Goal: Task Accomplishment & Management: Manage account settings

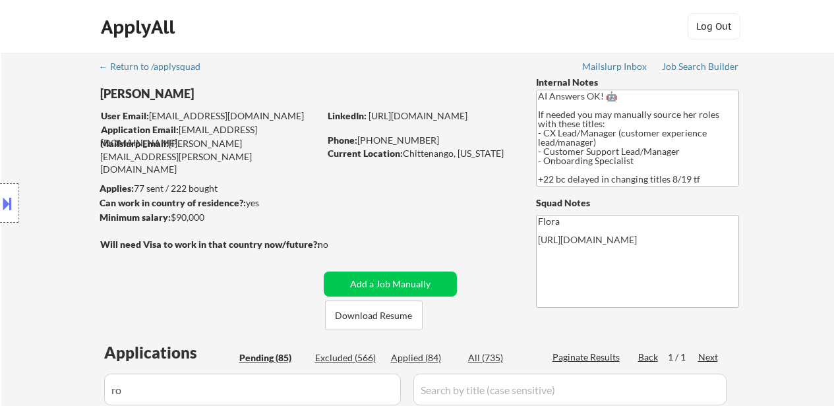
select select ""pending""
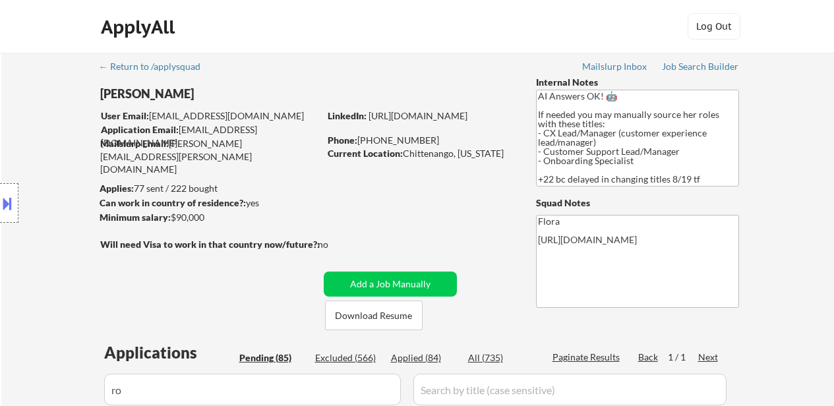
select select ""pending""
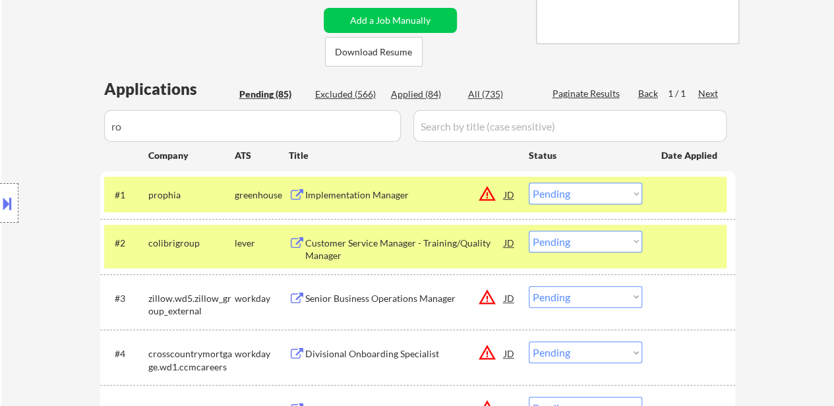
click at [597, 192] on select "Choose an option... Pending Applied Excluded (Questions) Excluded (Expired) Exc…" at bounding box center [585, 194] width 113 height 22
click at [529, 183] on select "Choose an option... Pending Applied Excluded (Questions) Excluded (Expired) Exc…" at bounding box center [585, 194] width 113 height 22
click at [372, 237] on div "Customer Service Manager - Training/Quality Manager" at bounding box center [404, 250] width 199 height 26
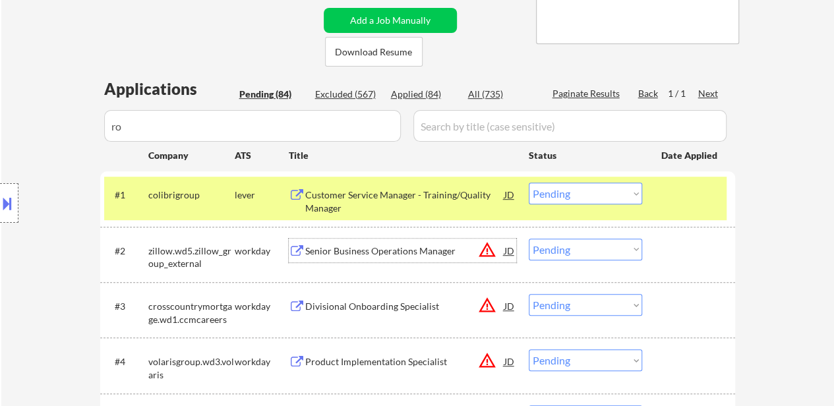
click at [560, 200] on select "Choose an option... Pending Applied Excluded (Questions) Excluded (Expired) Exc…" at bounding box center [585, 194] width 113 height 22
click at [529, 183] on select "Choose an option... Pending Applied Excluded (Questions) Excluded (Expired) Exc…" at bounding box center [585, 194] width 113 height 22
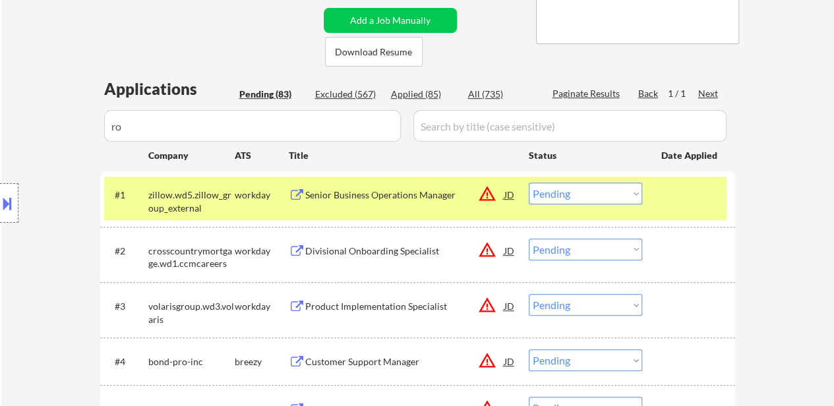
click at [685, 206] on div "#1 zillow.wd5.zillow_group_external workday Senior Business Operations Manager …" at bounding box center [415, 199] width 622 height 44
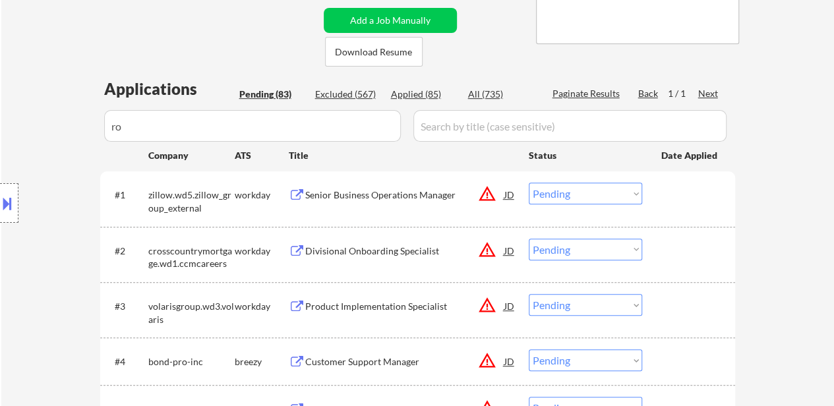
click at [414, 191] on div "Senior Business Operations Manager" at bounding box center [404, 195] width 199 height 13
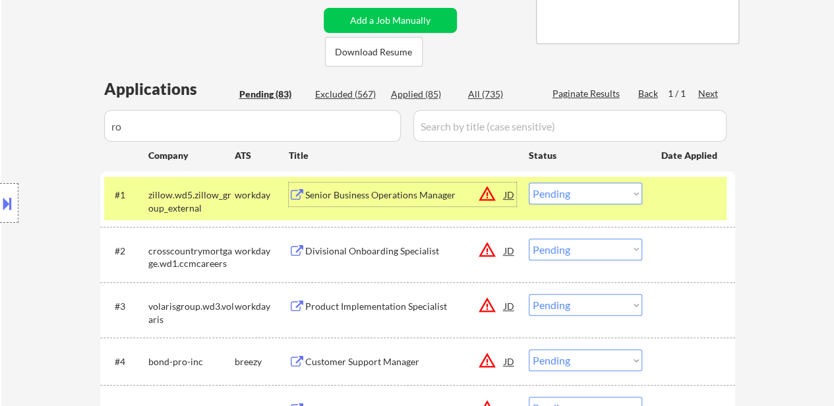
click at [569, 196] on select "Choose an option... Pending Applied Excluded (Questions) Excluded (Expired) Exc…" at bounding box center [585, 194] width 113 height 22
click at [529, 183] on select "Choose an option... Pending Applied Excluded (Questions) Excluded (Expired) Exc…" at bounding box center [585, 194] width 113 height 22
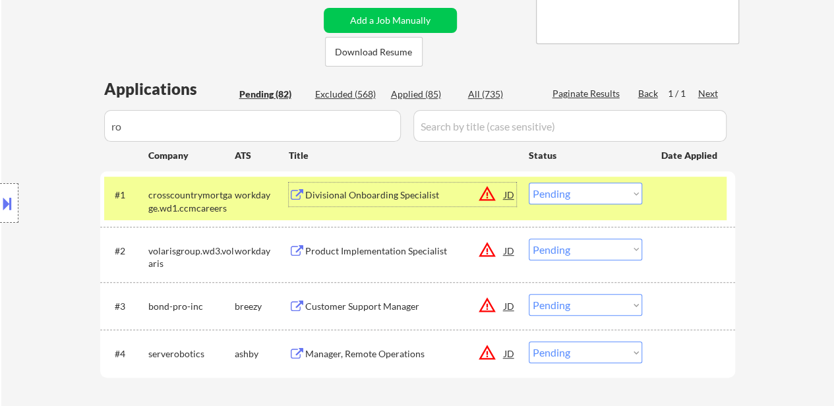
click at [378, 189] on div "Divisional Onboarding Specialist" at bounding box center [404, 195] width 199 height 13
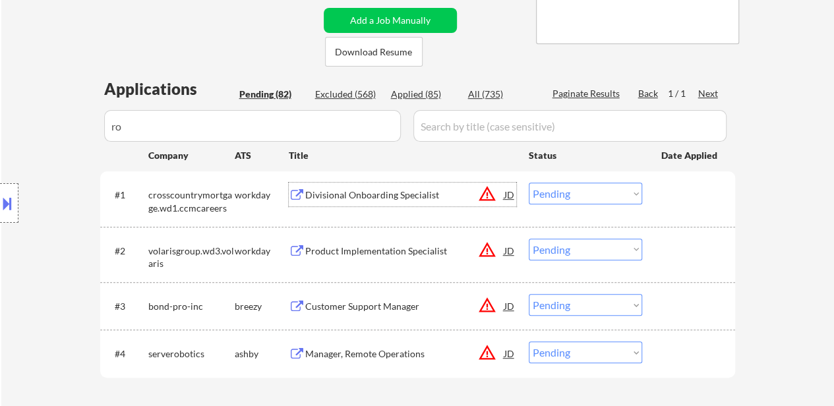
click at [381, 243] on div "Product Implementation Specialist" at bounding box center [404, 251] width 199 height 24
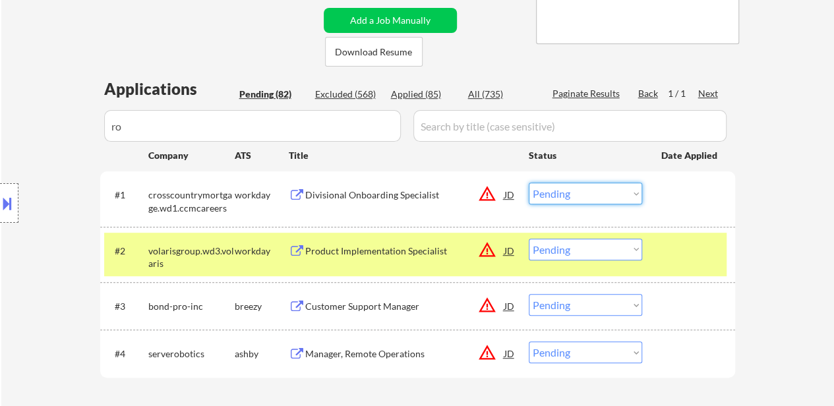
click at [569, 196] on select "Choose an option... Pending Applied Excluded (Questions) Excluded (Expired) Exc…" at bounding box center [585, 194] width 113 height 22
click at [529, 183] on select "Choose an option... Pending Applied Excluded (Questions) Excluded (Expired) Exc…" at bounding box center [585, 194] width 113 height 22
select select ""pending""
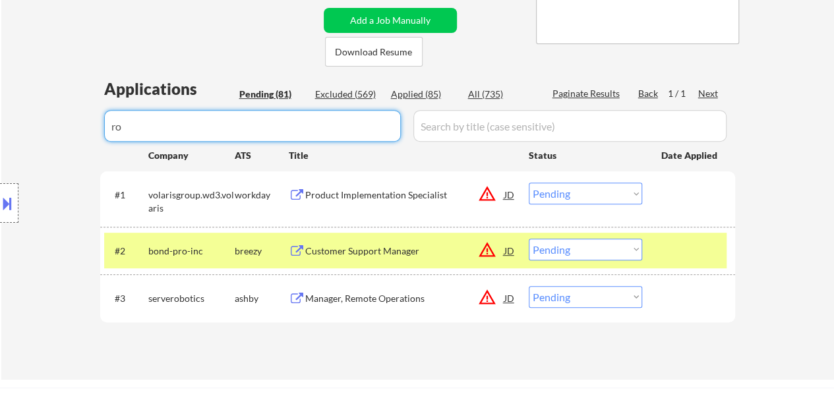
click at [340, 140] on input "input" at bounding box center [252, 126] width 297 height 32
type input "r"
click at [778, 196] on div "← Return to /applysquad Mailslurp Inbox Job Search Builder [PERSON_NAME] User E…" at bounding box center [417, 84] width 832 height 591
select select ""pending""
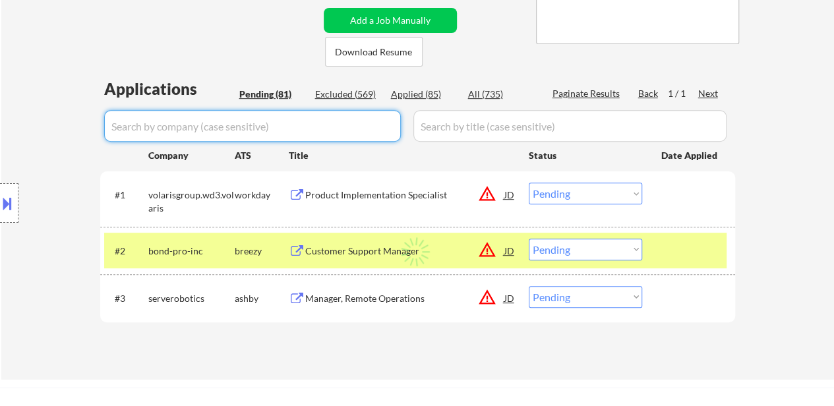
select select ""pending""
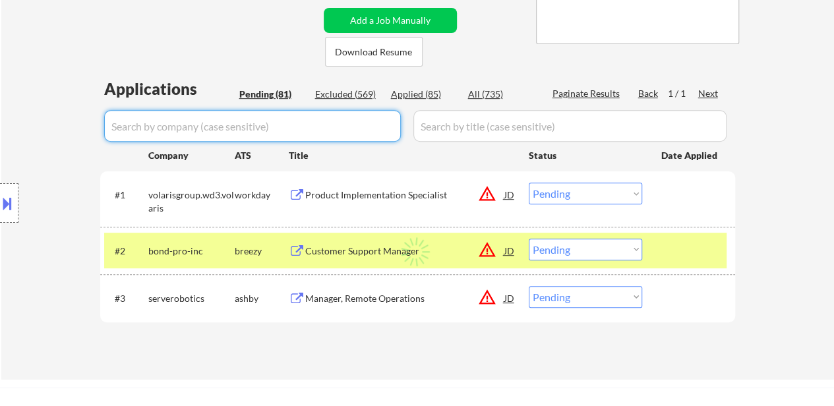
select select ""pending""
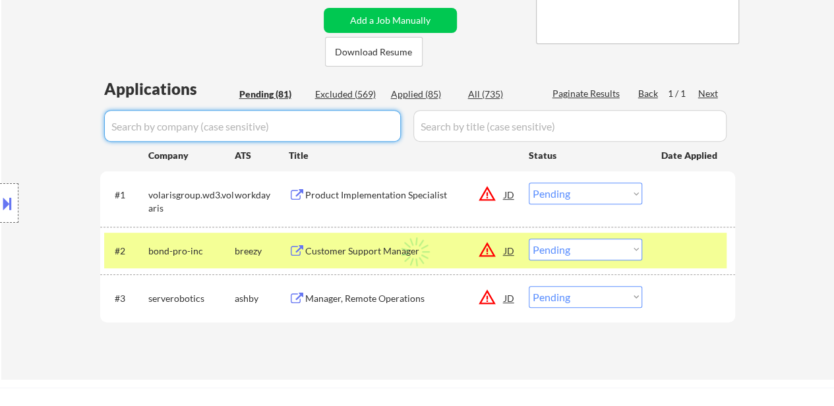
select select ""pending""
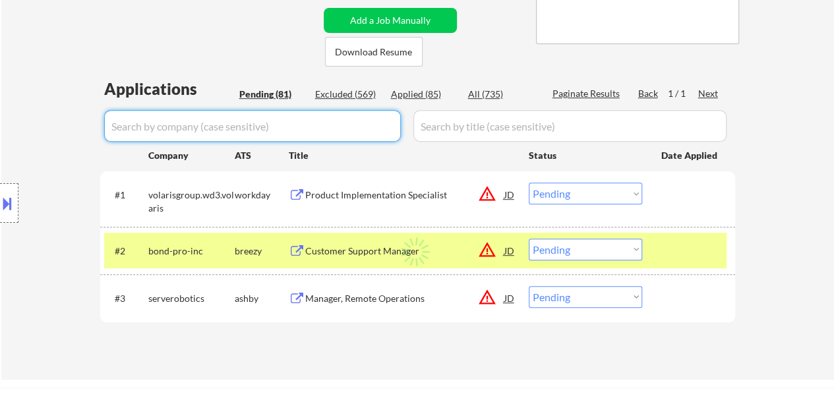
select select ""pending""
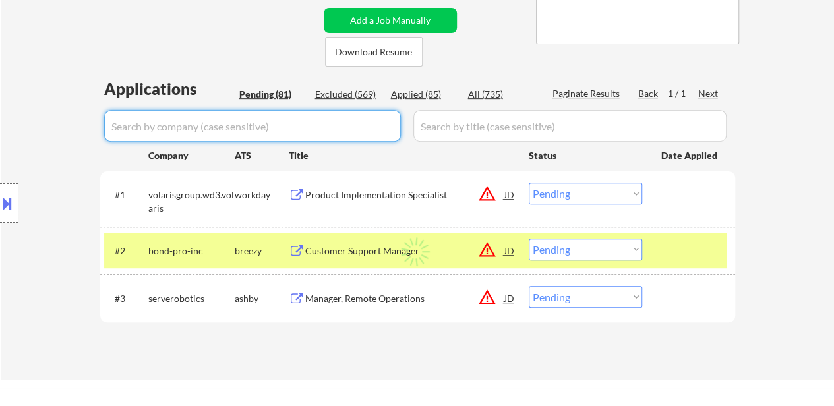
select select ""pending""
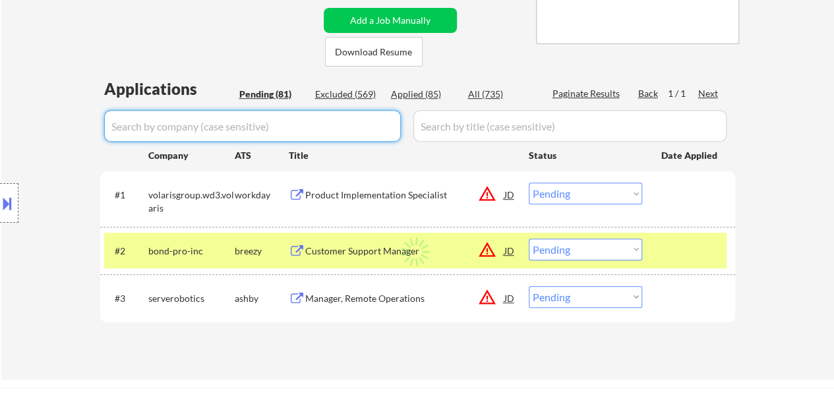
select select ""pending""
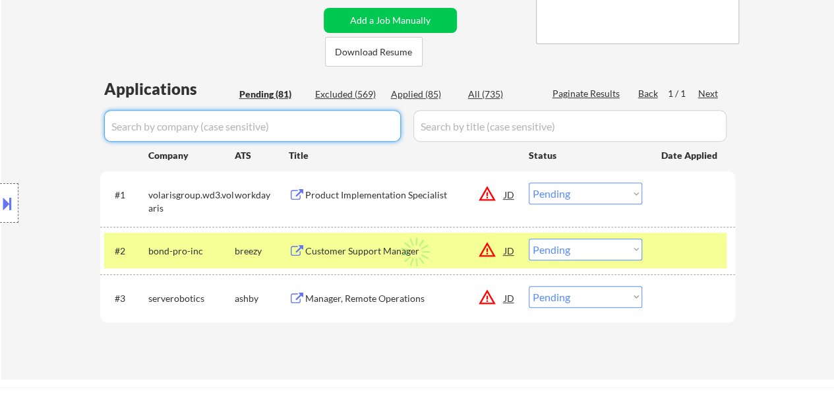
select select ""pending""
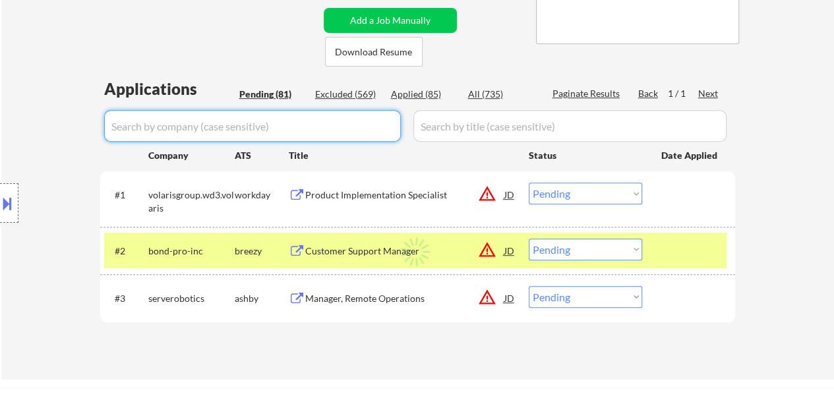
select select ""pending""
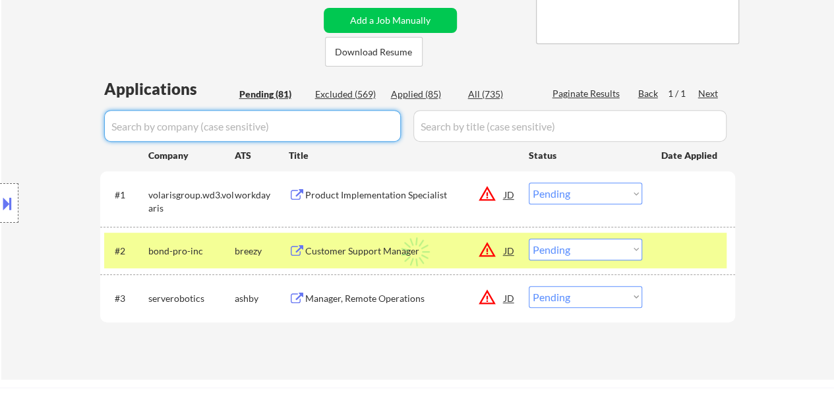
select select ""pending""
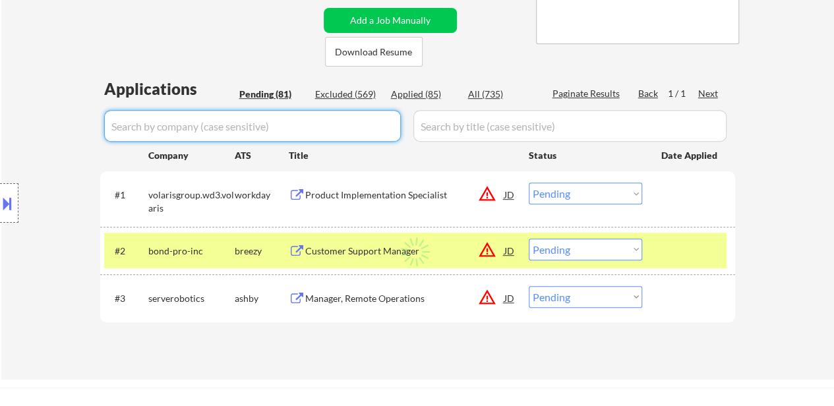
select select ""pending""
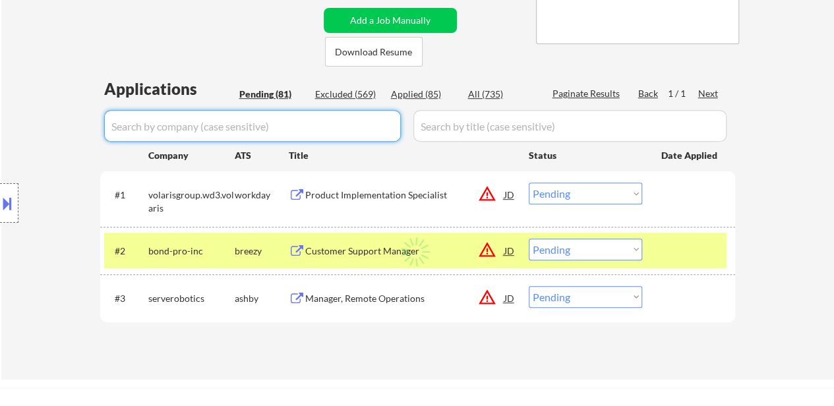
select select ""pending""
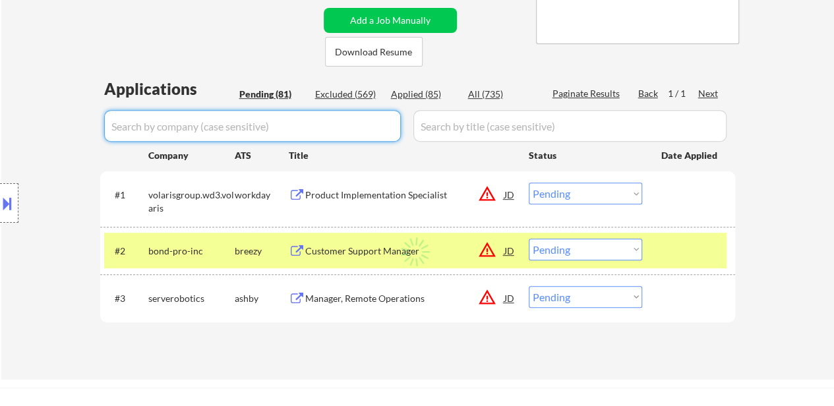
select select ""pending""
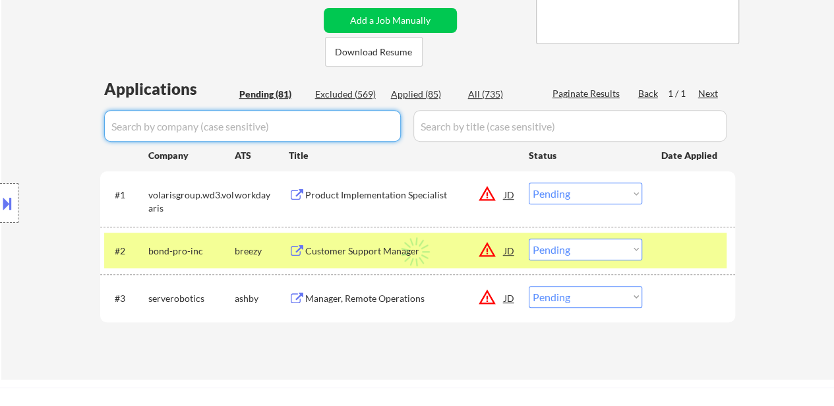
select select ""pending""
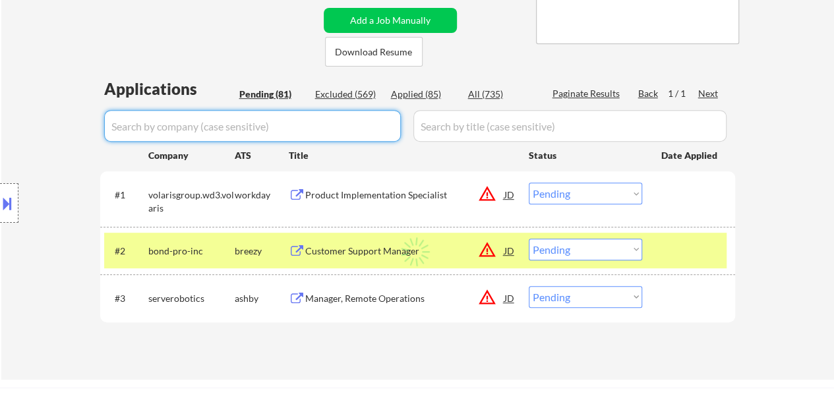
select select ""pending""
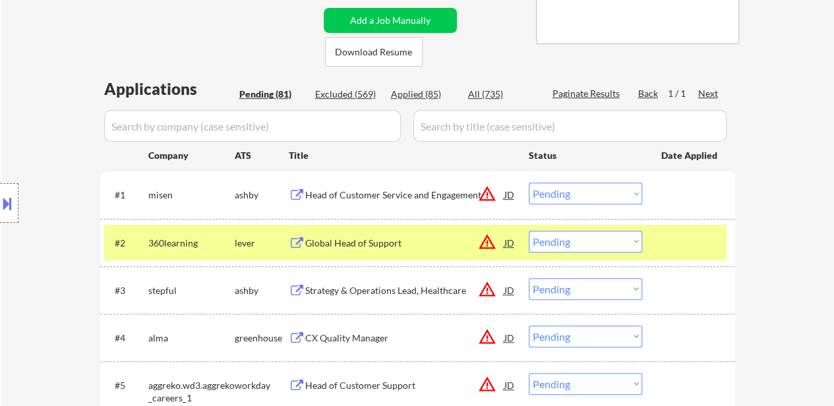
click at [683, 234] on div at bounding box center [690, 243] width 58 height 24
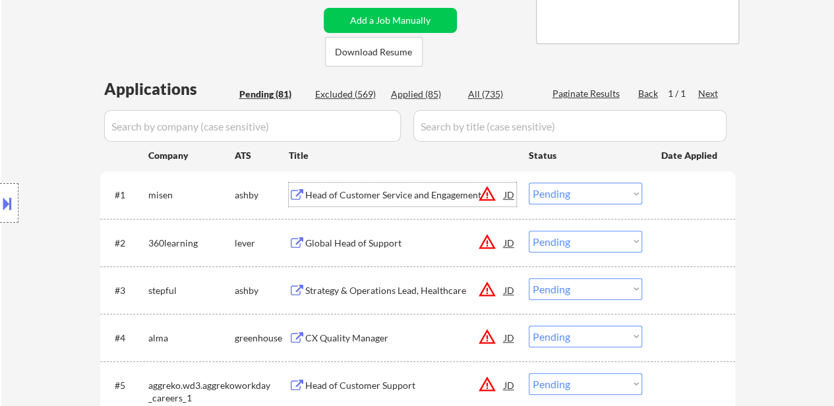
click at [380, 193] on div "Head of Customer Service and Engagement" at bounding box center [404, 195] width 199 height 13
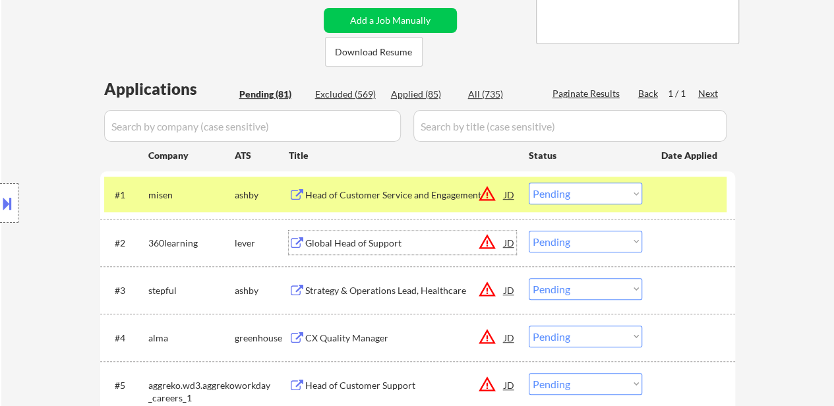
click at [361, 239] on div "Global Head of Support" at bounding box center [404, 243] width 199 height 13
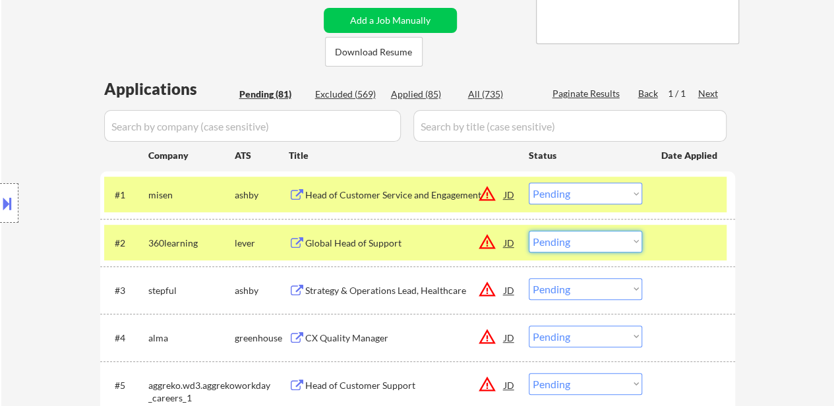
click at [610, 241] on select "Choose an option... Pending Applied Excluded (Questions) Excluded (Expired) Exc…" at bounding box center [585, 242] width 113 height 22
click at [529, 231] on select "Choose an option... Pending Applied Excluded (Questions) Excluded (Expired) Exc…" at bounding box center [585, 242] width 113 height 22
click at [415, 287] on div "Strategy & Operations Lead, Healthcare" at bounding box center [404, 290] width 199 height 13
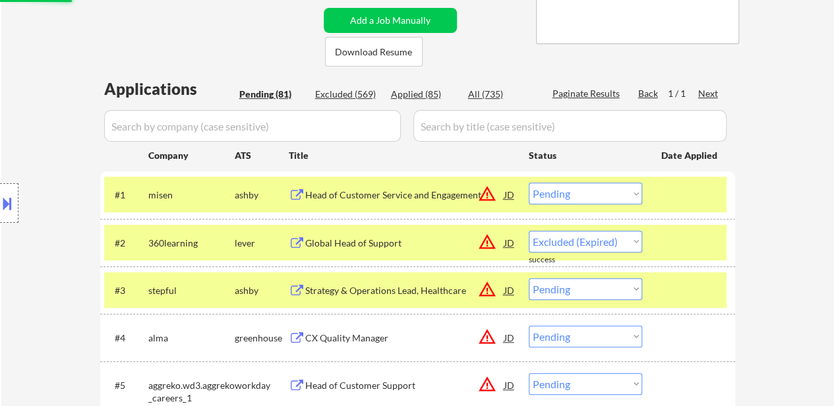
select select ""pending""
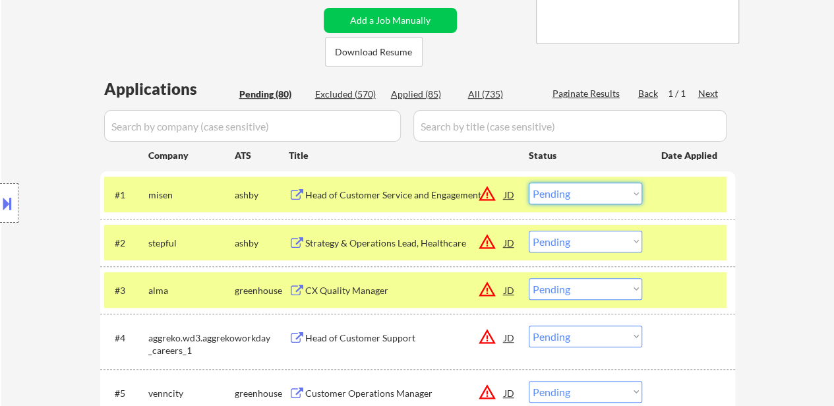
drag, startPoint x: 561, startPoint y: 192, endPoint x: 571, endPoint y: 201, distance: 14.0
click at [561, 192] on select "Choose an option... Pending Applied Excluded (Questions) Excluded (Expired) Exc…" at bounding box center [585, 194] width 113 height 22
click at [529, 183] on select "Choose an option... Pending Applied Excluded (Questions) Excluded (Expired) Exc…" at bounding box center [585, 194] width 113 height 22
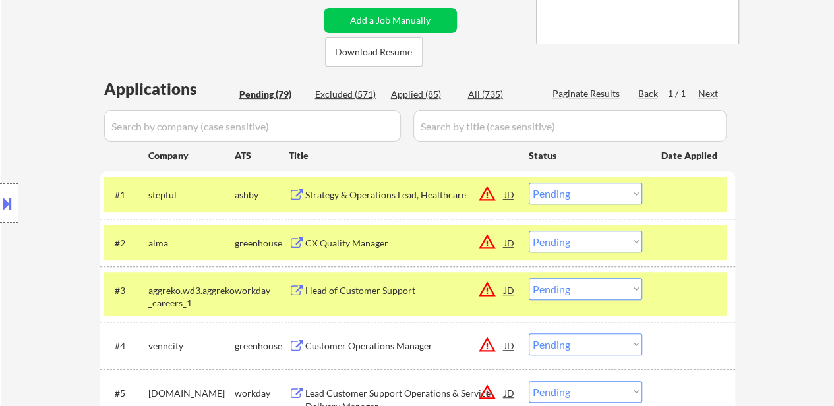
click at [602, 189] on select "Choose an option... Pending Applied Excluded (Questions) Excluded (Expired) Exc…" at bounding box center [585, 194] width 113 height 22
click at [529, 183] on select "Choose an option... Pending Applied Excluded (Questions) Excluded (Expired) Exc…" at bounding box center [585, 194] width 113 height 22
click at [339, 251] on div "CX Quality Manager" at bounding box center [404, 243] width 199 height 24
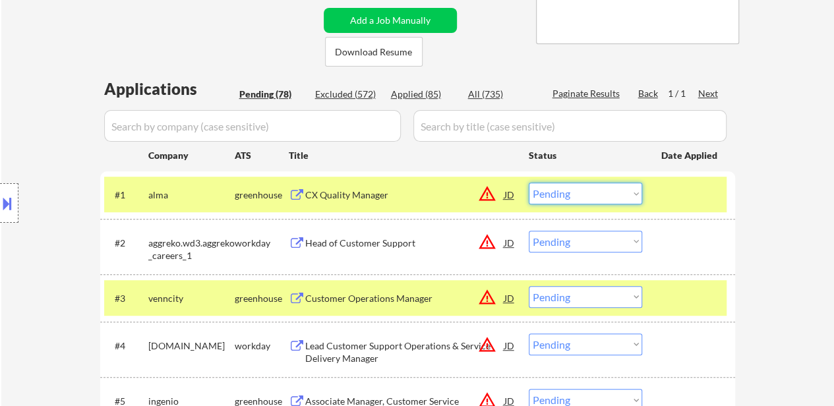
click at [614, 194] on select "Choose an option... Pending Applied Excluded (Questions) Excluded (Expired) Exc…" at bounding box center [585, 194] width 113 height 22
click at [529, 183] on select "Choose an option... Pending Applied Excluded (Questions) Excluded (Expired) Exc…" at bounding box center [585, 194] width 113 height 22
select select ""pending""
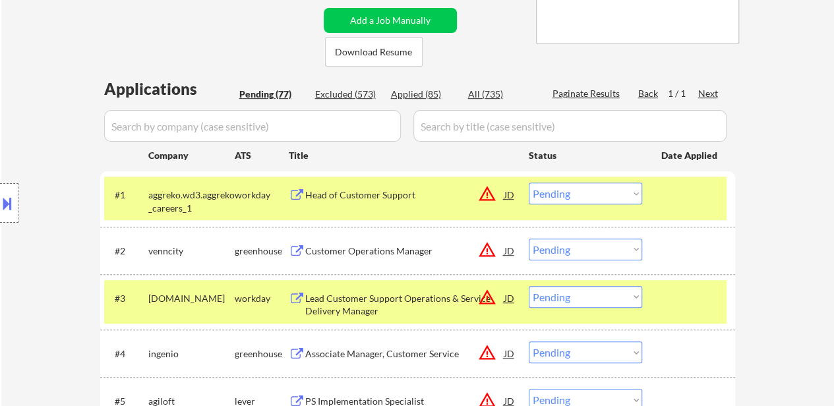
click at [659, 196] on div "#1 aggreko.wd3.aggreko_careers_1 workday Head of Customer Support JD warning_am…" at bounding box center [415, 199] width 622 height 44
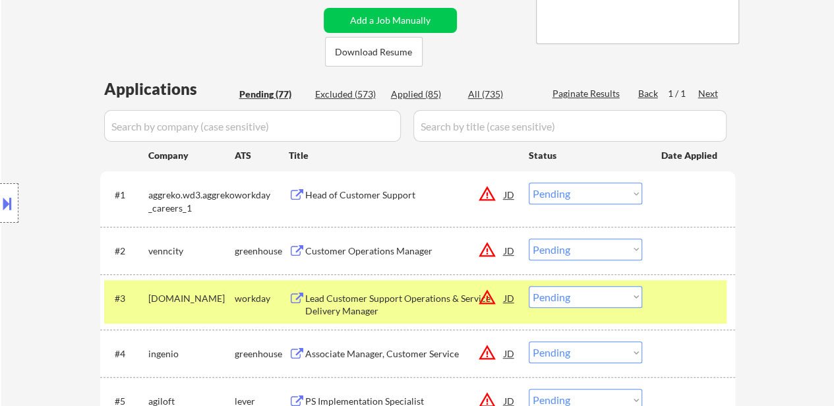
click at [668, 315] on div "#3 [DOMAIN_NAME] workday Lead Customer Support Operations & Service Delivery Ma…" at bounding box center [415, 302] width 622 height 44
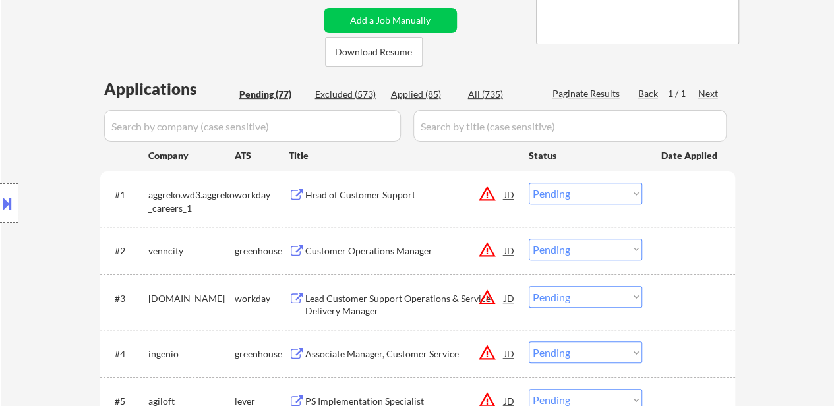
click at [335, 198] on div "Head of Customer Support" at bounding box center [404, 195] width 199 height 13
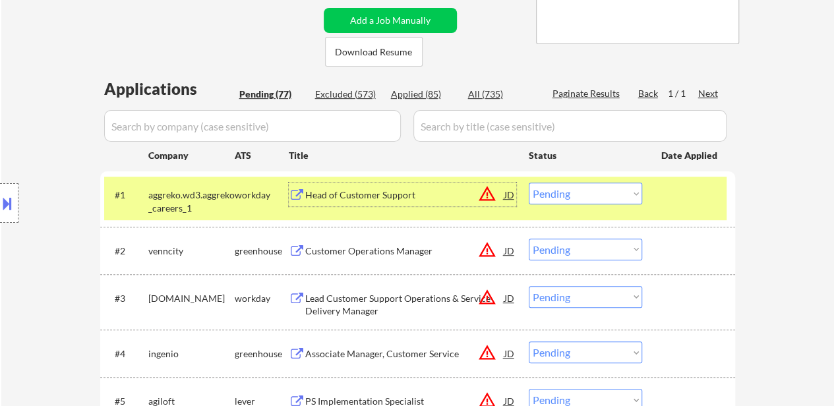
click at [388, 242] on div "Customer Operations Manager" at bounding box center [404, 251] width 199 height 24
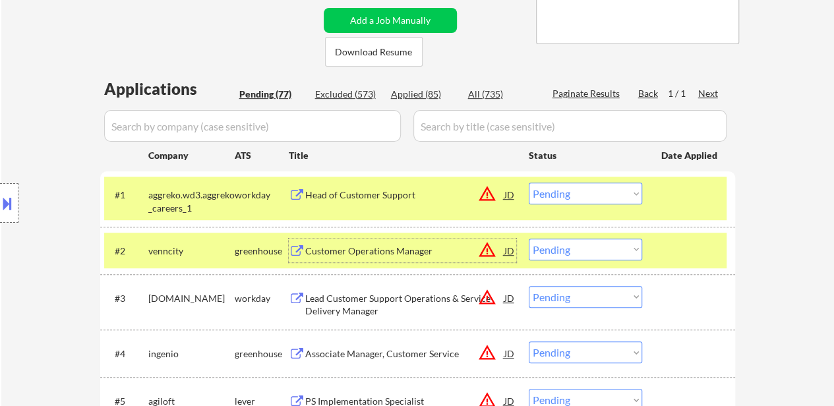
click at [568, 249] on select "Choose an option... Pending Applied Excluded (Questions) Excluded (Expired) Exc…" at bounding box center [585, 250] width 113 height 22
click at [529, 239] on select "Choose an option... Pending Applied Excluded (Questions) Excluded (Expired) Exc…" at bounding box center [585, 250] width 113 height 22
select select ""pending""
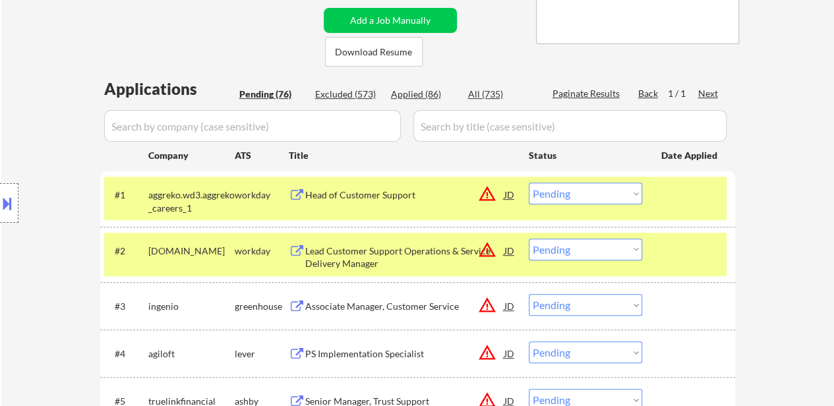
click at [678, 237] on div "#2 [DOMAIN_NAME] workday Lead Customer Support Operations & Service Delivery Ma…" at bounding box center [415, 255] width 622 height 44
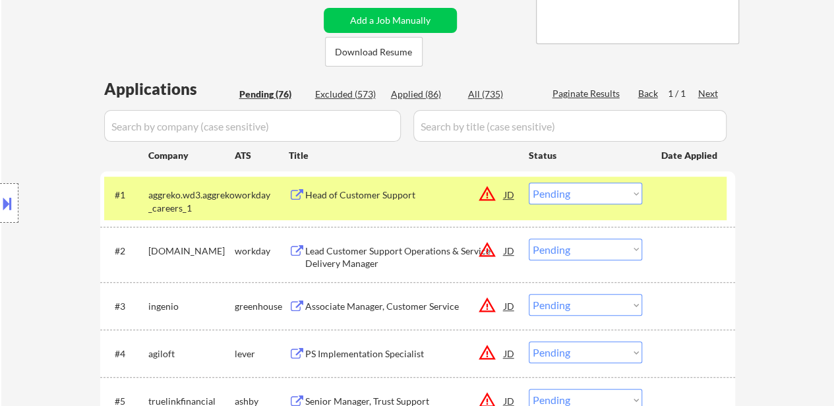
click at [405, 252] on div "Lead Customer Support Operations & Service Delivery Manager" at bounding box center [404, 258] width 199 height 26
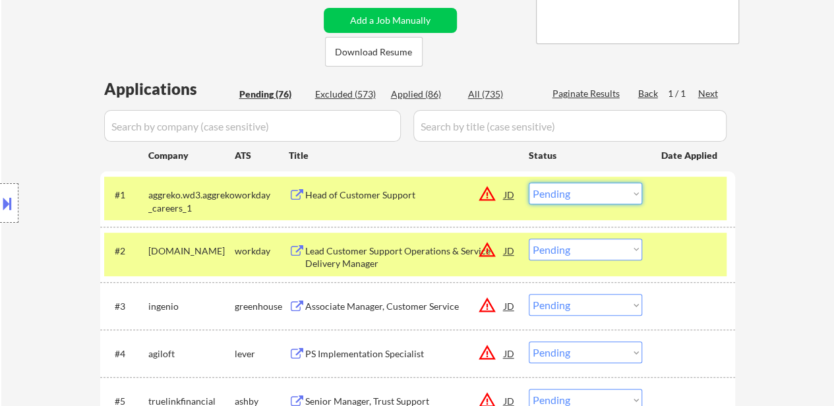
click at [581, 195] on select "Choose an option... Pending Applied Excluded (Questions) Excluded (Expired) Exc…" at bounding box center [585, 194] width 113 height 22
click at [529, 183] on select "Choose an option... Pending Applied Excluded (Questions) Excluded (Expired) Exc…" at bounding box center [585, 194] width 113 height 22
select select ""pending""
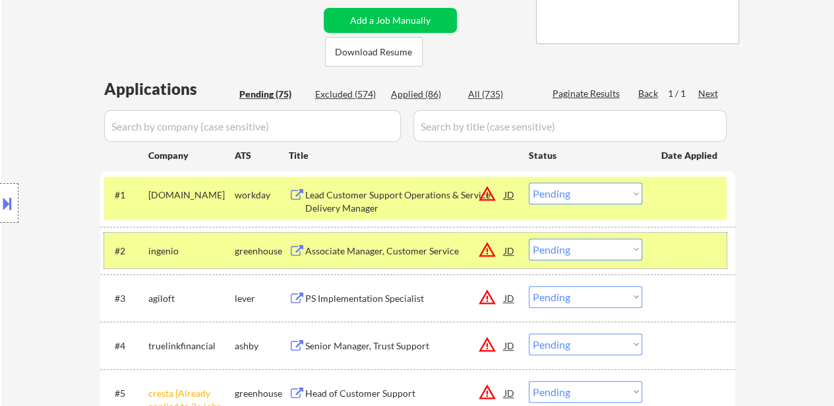
click at [687, 256] on div at bounding box center [690, 251] width 58 height 24
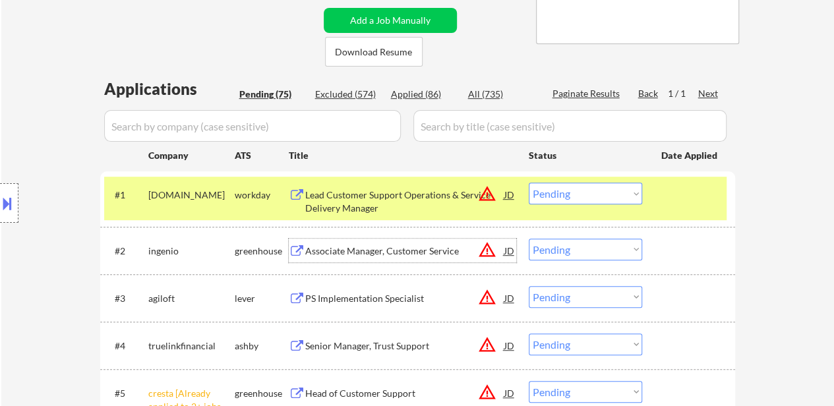
click at [366, 247] on div "Associate Manager, Customer Service" at bounding box center [404, 251] width 199 height 13
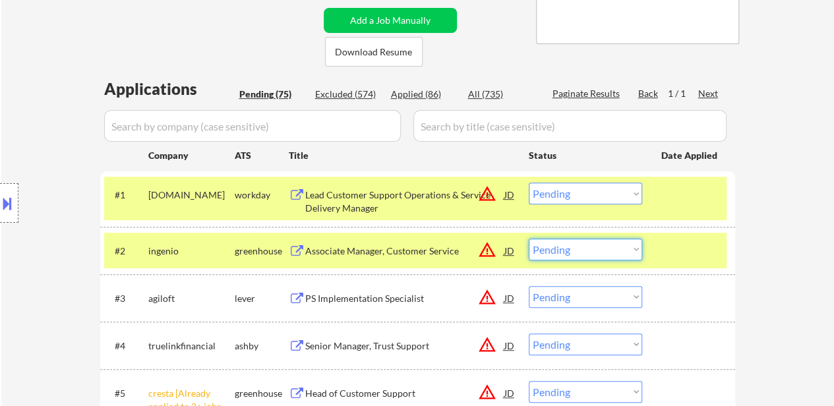
click at [588, 251] on select "Choose an option... Pending Applied Excluded (Questions) Excluded (Expired) Exc…" at bounding box center [585, 250] width 113 height 22
click at [529, 239] on select "Choose an option... Pending Applied Excluded (Questions) Excluded (Expired) Exc…" at bounding box center [585, 250] width 113 height 22
select select ""pending""
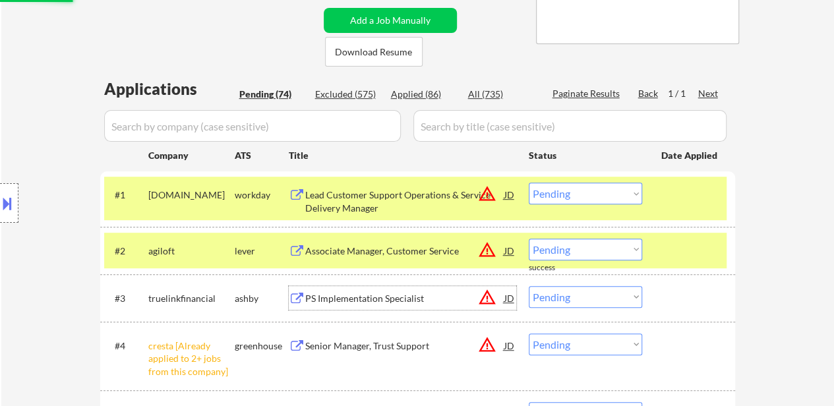
click at [335, 295] on div "PS Implementation Specialist" at bounding box center [404, 298] width 199 height 13
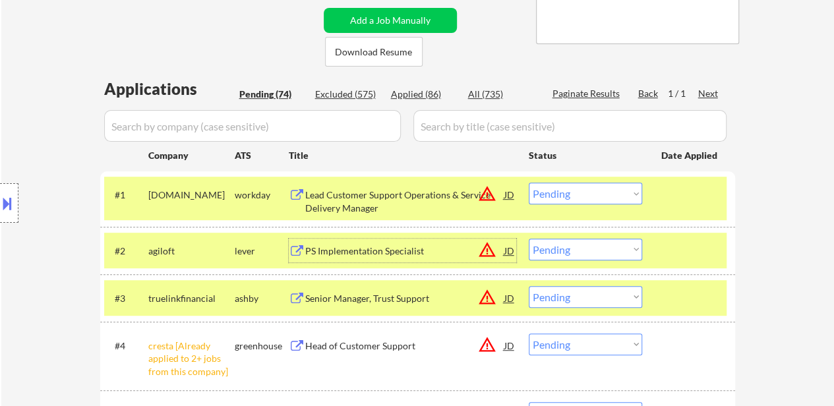
click at [402, 256] on div "PS Implementation Specialist" at bounding box center [404, 251] width 199 height 13
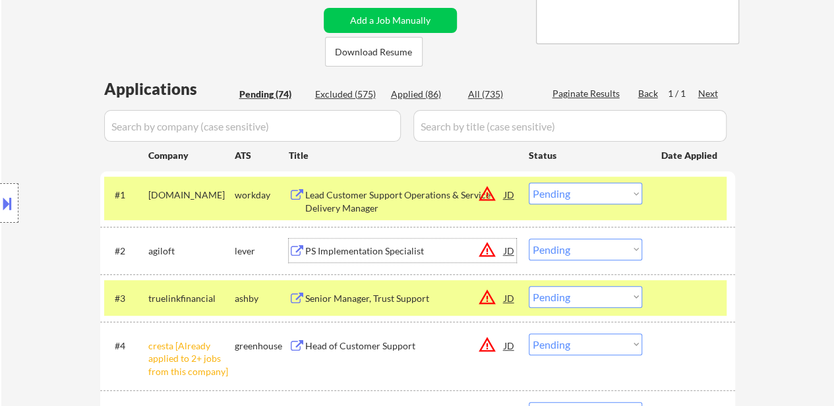
click at [552, 301] on select "Choose an option... Pending Applied Excluded (Questions) Excluded (Expired) Exc…" at bounding box center [585, 297] width 113 height 22
click at [529, 286] on select "Choose an option... Pending Applied Excluded (Questions) Excluded (Expired) Exc…" at bounding box center [585, 297] width 113 height 22
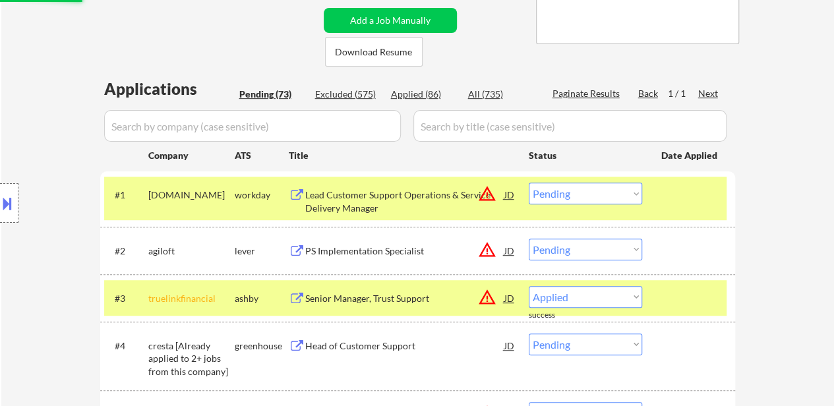
select select ""pending""
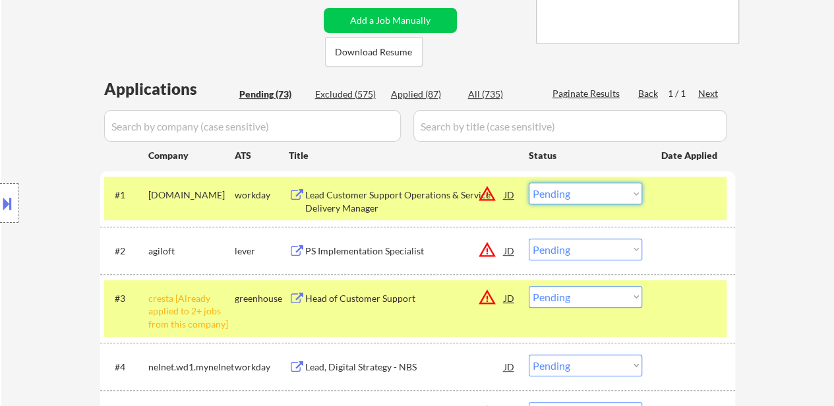
click at [551, 191] on select "Choose an option... Pending Applied Excluded (Questions) Excluded (Expired) Exc…" at bounding box center [585, 194] width 113 height 22
click at [529, 183] on select "Choose an option... Pending Applied Excluded (Questions) Excluded (Expired) Exc…" at bounding box center [585, 194] width 113 height 22
select select ""pending""
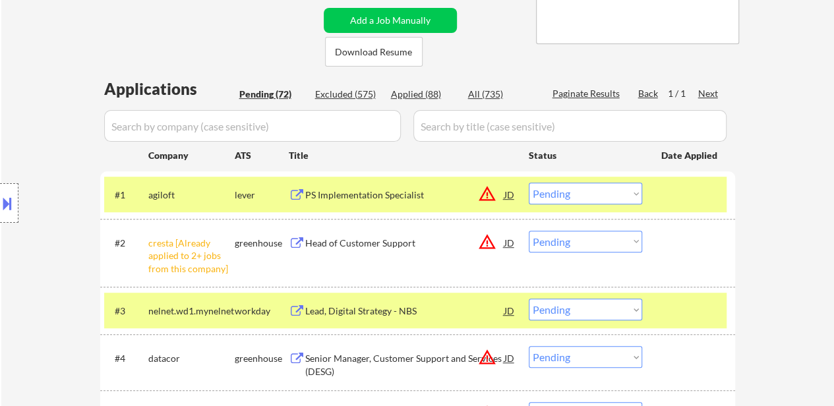
click at [586, 239] on select "Choose an option... Pending Applied Excluded (Questions) Excluded (Expired) Exc…" at bounding box center [585, 242] width 113 height 22
click at [529, 231] on select "Choose an option... Pending Applied Excluded (Questions) Excluded (Expired) Exc…" at bounding box center [585, 242] width 113 height 22
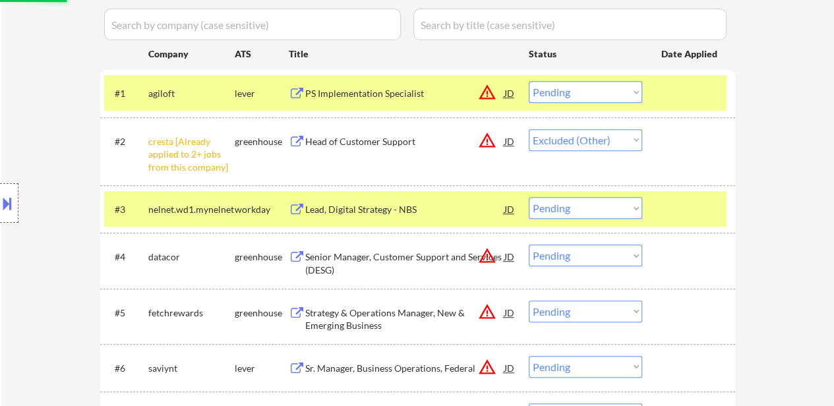
scroll to position [395, 0]
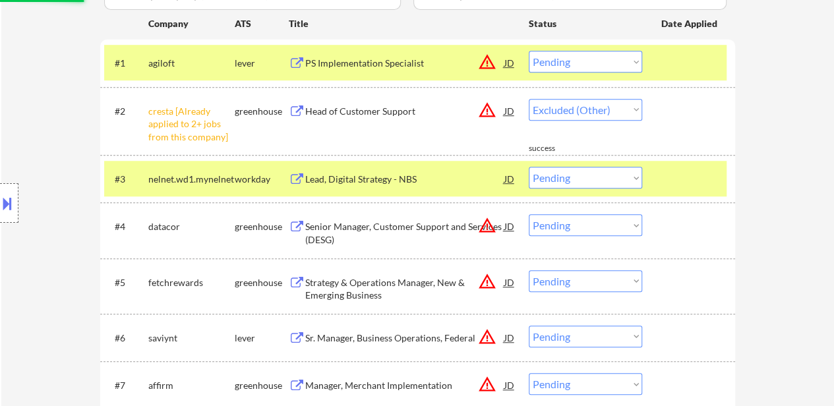
select select ""pending""
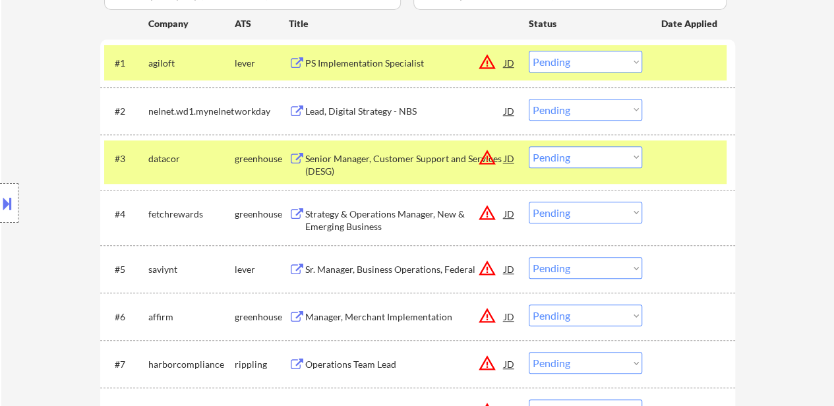
click at [612, 175] on div "#3 datacor greenhouse Senior Manager, Customer Support and Services (DESG) JD w…" at bounding box center [415, 162] width 622 height 44
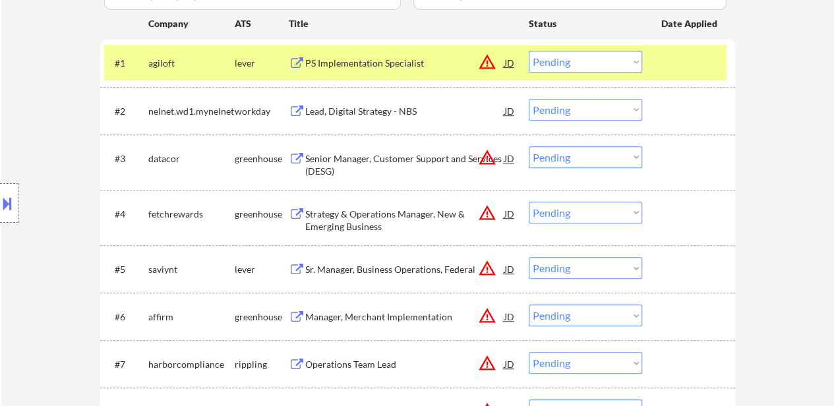
click at [437, 117] on div "Lead, Digital Strategy - NBS" at bounding box center [404, 111] width 199 height 24
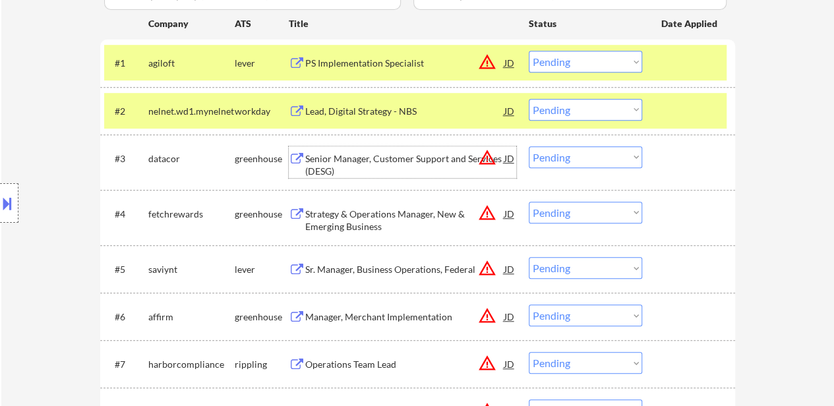
click at [401, 154] on div "Senior Manager, Customer Support and Services (DESG)" at bounding box center [404, 165] width 199 height 26
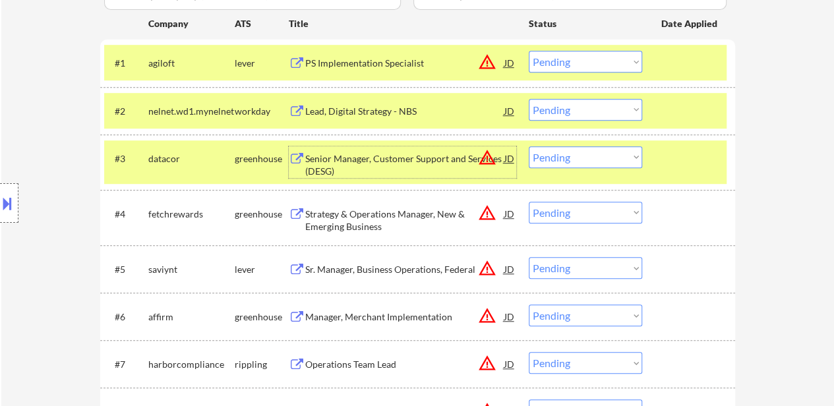
click at [597, 63] on select "Choose an option... Pending Applied Excluded (Questions) Excluded (Expired) Exc…" at bounding box center [585, 62] width 113 height 22
click at [529, 51] on select "Choose an option... Pending Applied Excluded (Questions) Excluded (Expired) Exc…" at bounding box center [585, 62] width 113 height 22
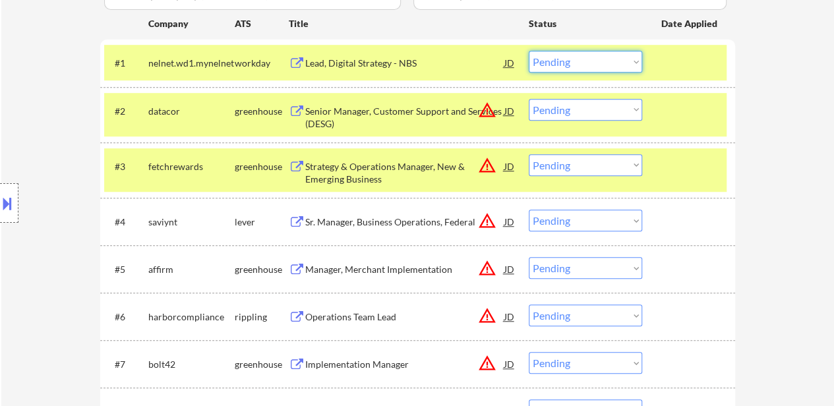
click at [616, 55] on select "Choose an option... Pending Applied Excluded (Questions) Excluded (Expired) Exc…" at bounding box center [585, 62] width 113 height 22
click at [529, 51] on select "Choose an option... Pending Applied Excluded (Questions) Excluded (Expired) Exc…" at bounding box center [585, 62] width 113 height 22
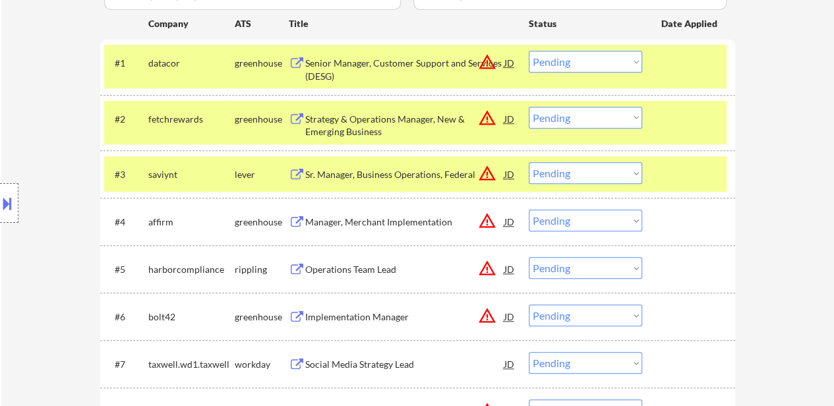
click at [684, 116] on div at bounding box center [690, 119] width 58 height 24
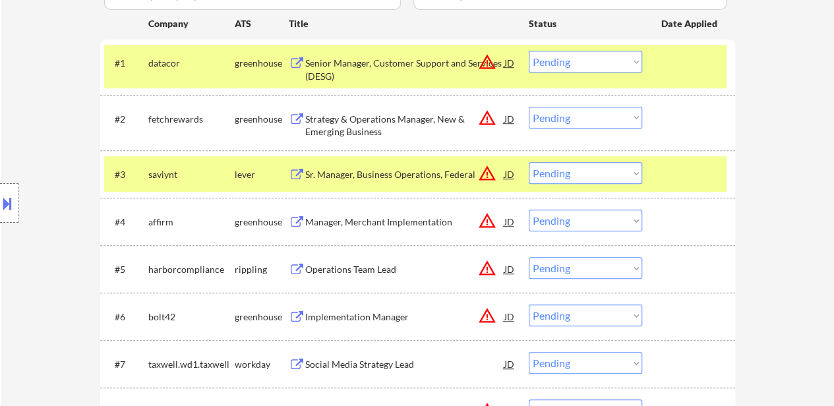
click at [676, 163] on div at bounding box center [690, 174] width 58 height 24
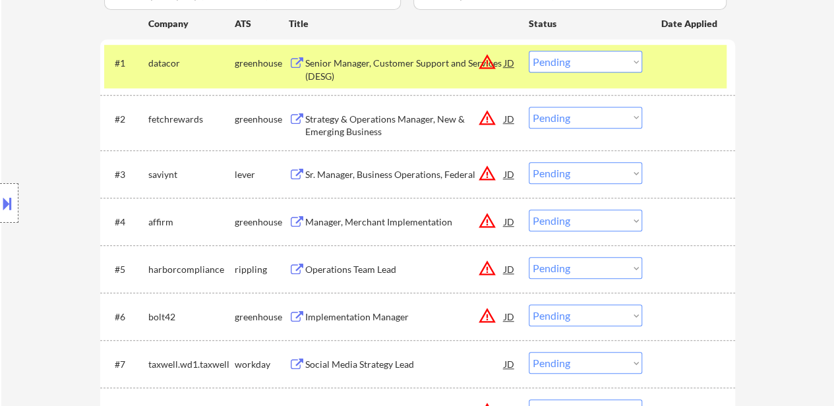
click at [385, 125] on div "Strategy & Operations Manager, New & Emerging Business" at bounding box center [404, 126] width 199 height 26
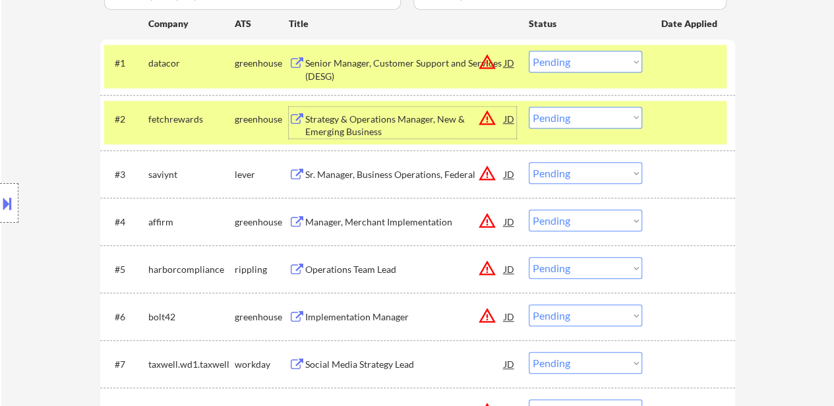
click at [374, 169] on div "Sr. Manager, Business Operations, Federal" at bounding box center [404, 174] width 199 height 13
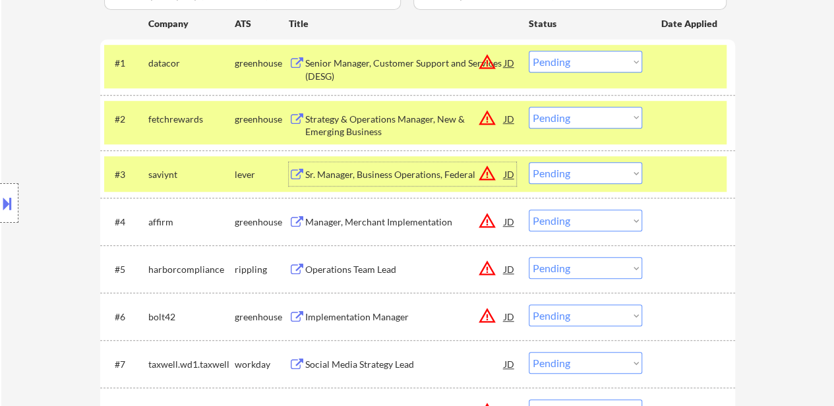
click at [562, 61] on select "Choose an option... Pending Applied Excluded (Questions) Excluded (Expired) Exc…" at bounding box center [585, 62] width 113 height 22
click at [529, 51] on select "Choose an option... Pending Applied Excluded (Questions) Excluded (Expired) Exc…" at bounding box center [585, 62] width 113 height 22
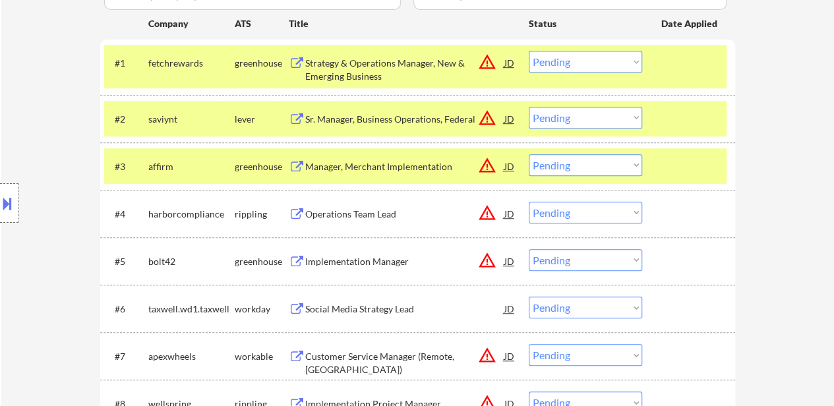
click at [555, 59] on select "Choose an option... Pending Applied Excluded (Questions) Excluded (Expired) Exc…" at bounding box center [585, 62] width 113 height 22
click at [529, 51] on select "Choose an option... Pending Applied Excluded (Questions) Excluded (Expired) Exc…" at bounding box center [585, 62] width 113 height 22
click at [359, 169] on div "Manager, Merchant Implementation" at bounding box center [404, 166] width 199 height 13
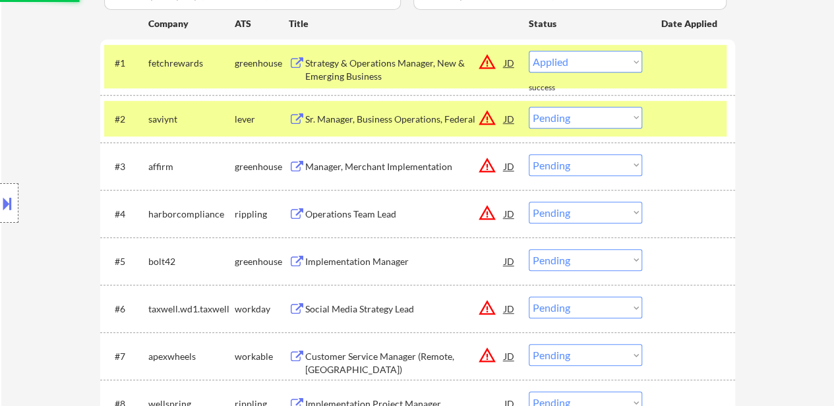
select select ""pending""
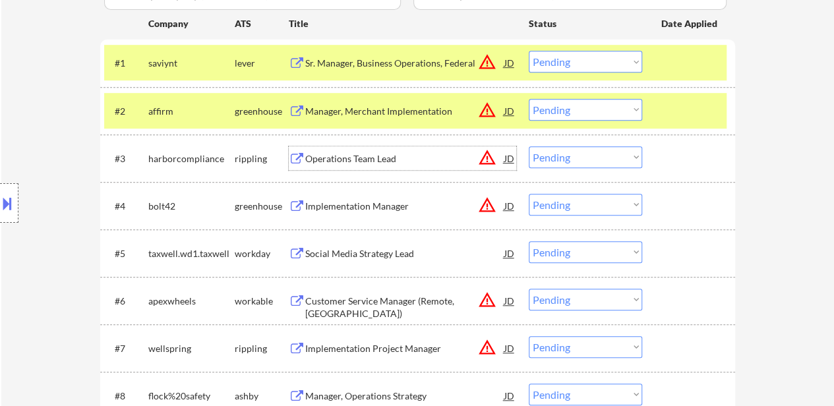
click at [341, 164] on div "Operations Team Lead" at bounding box center [404, 158] width 199 height 13
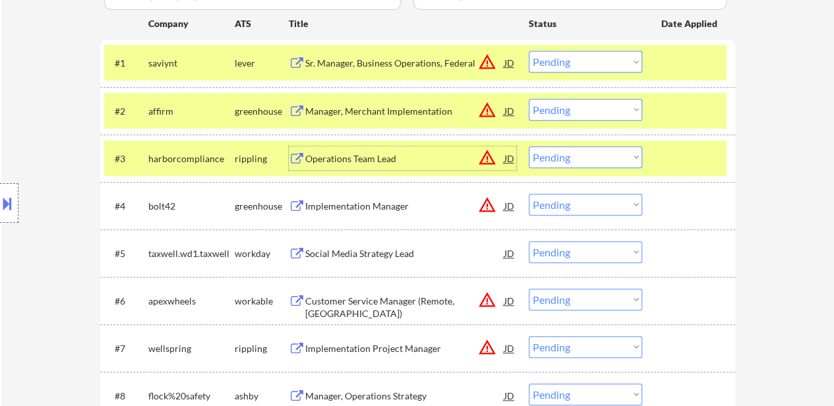
click at [585, 109] on select "Choose an option... Pending Applied Excluded (Questions) Excluded (Expired) Exc…" at bounding box center [585, 110] width 113 height 22
click at [529, 99] on select "Choose an option... Pending Applied Excluded (Questions) Excluded (Expired) Exc…" at bounding box center [585, 110] width 113 height 22
select select ""pending""
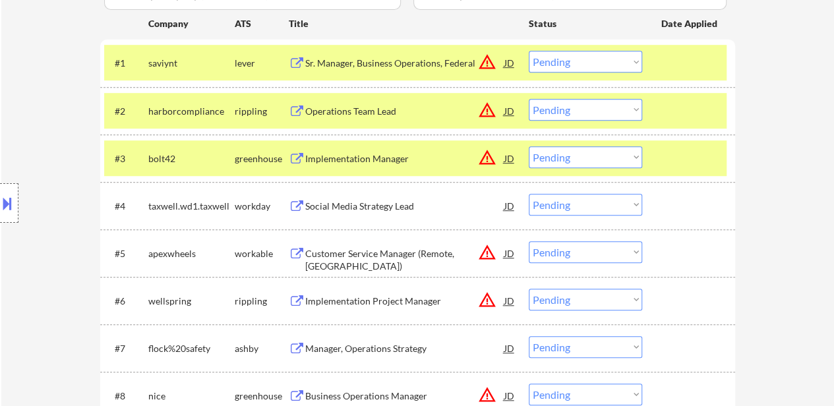
click at [609, 58] on select "Choose an option... Pending Applied Excluded (Questions) Excluded (Expired) Exc…" at bounding box center [585, 62] width 113 height 22
click at [529, 51] on select "Choose an option... Pending Applied Excluded (Questions) Excluded (Expired) Exc…" at bounding box center [585, 62] width 113 height 22
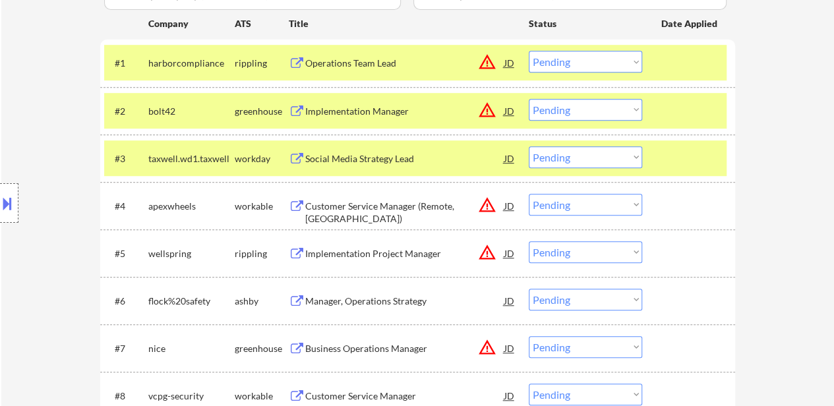
drag, startPoint x: 684, startPoint y: 138, endPoint x: 694, endPoint y: 109, distance: 30.9
click at [684, 136] on div "#3 taxwell.wd1.taxwell workday Social Media Strategy Lead JD warning_amber Choo…" at bounding box center [417, 157] width 635 height 47
click at [694, 102] on div at bounding box center [690, 111] width 58 height 24
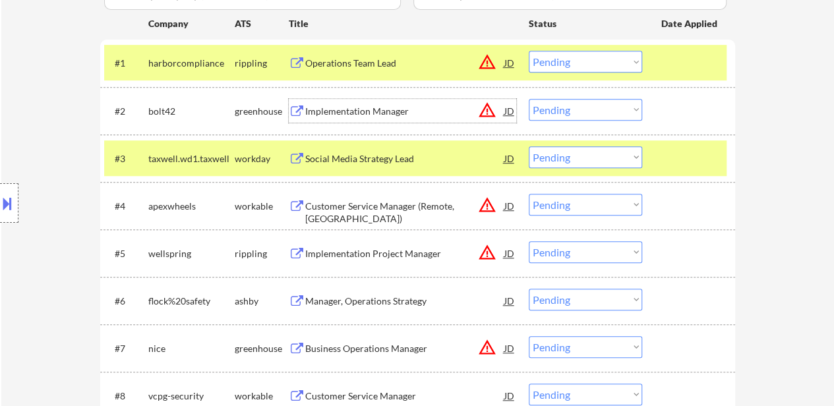
click at [395, 111] on div "Implementation Manager" at bounding box center [404, 111] width 199 height 13
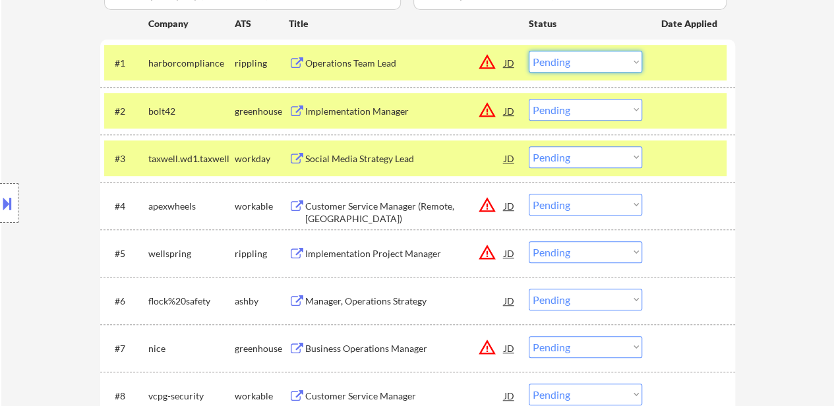
click at [595, 61] on select "Choose an option... Pending Applied Excluded (Questions) Excluded (Expired) Exc…" at bounding box center [585, 62] width 113 height 22
click at [529, 51] on select "Choose an option... Pending Applied Excluded (Questions) Excluded (Expired) Exc…" at bounding box center [585, 62] width 113 height 22
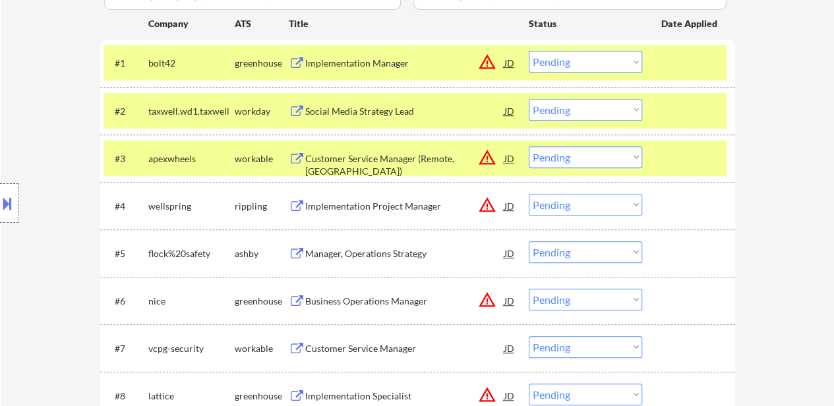
click at [598, 63] on select "Choose an option... Pending Applied Excluded (Questions) Excluded (Expired) Exc…" at bounding box center [585, 62] width 113 height 22
click at [529, 51] on select "Choose an option... Pending Applied Excluded (Questions) Excluded (Expired) Exc…" at bounding box center [585, 62] width 113 height 22
select select ""pending""
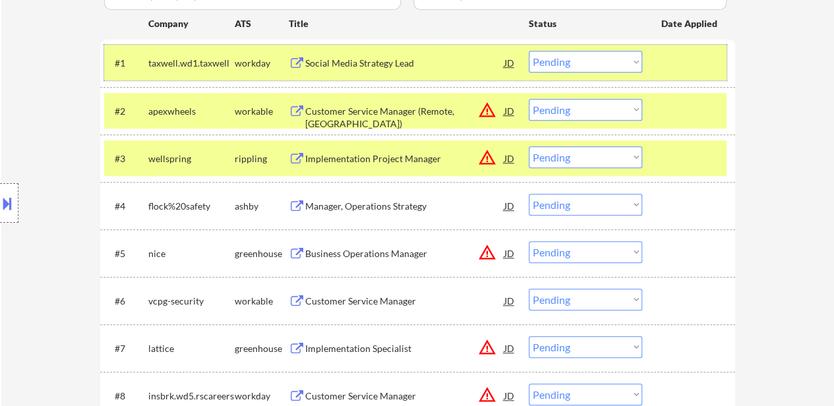
click at [674, 62] on div at bounding box center [690, 63] width 58 height 24
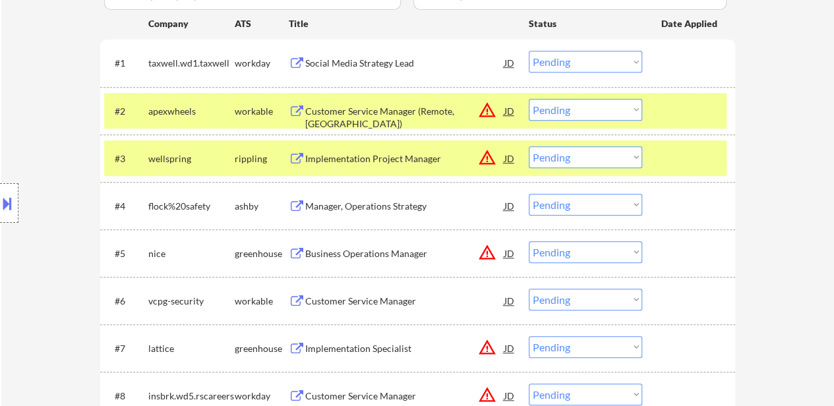
click at [668, 114] on div at bounding box center [690, 111] width 58 height 24
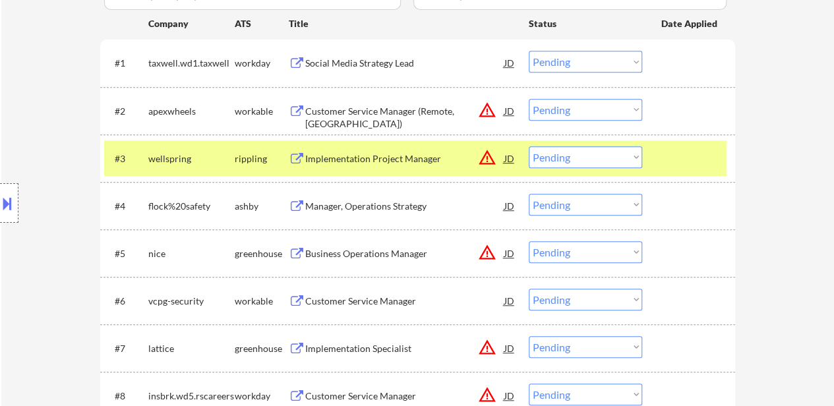
drag, startPoint x: 668, startPoint y: 179, endPoint x: 668, endPoint y: 171, distance: 7.3
click at [668, 177] on div "#3 wellspring rippling Implementation Project Manager JD warning_amber Choose a…" at bounding box center [417, 157] width 635 height 47
click at [689, 156] on div at bounding box center [690, 158] width 58 height 24
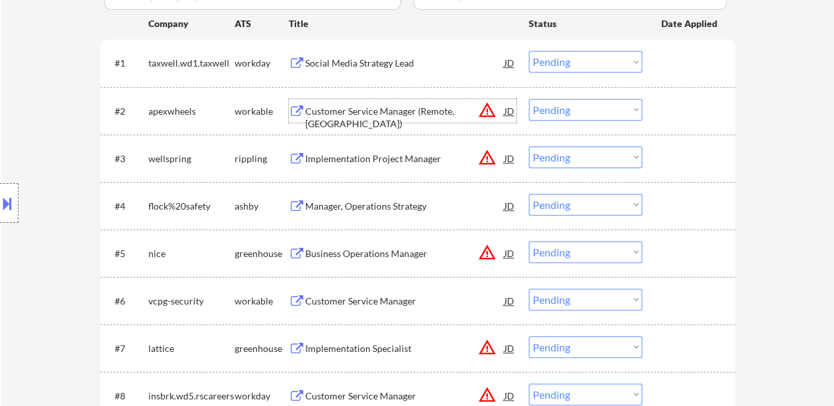
click at [413, 106] on div "Customer Service Manager (Remote, [GEOGRAPHIC_DATA])" at bounding box center [404, 118] width 199 height 26
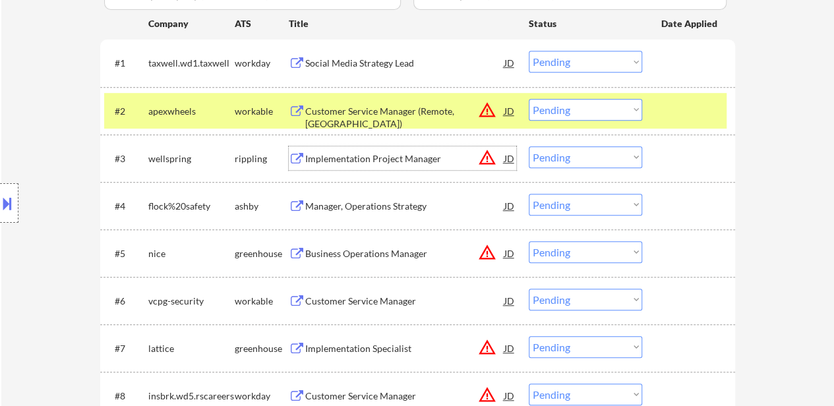
click at [370, 158] on div "Implementation Project Manager" at bounding box center [404, 158] width 199 height 13
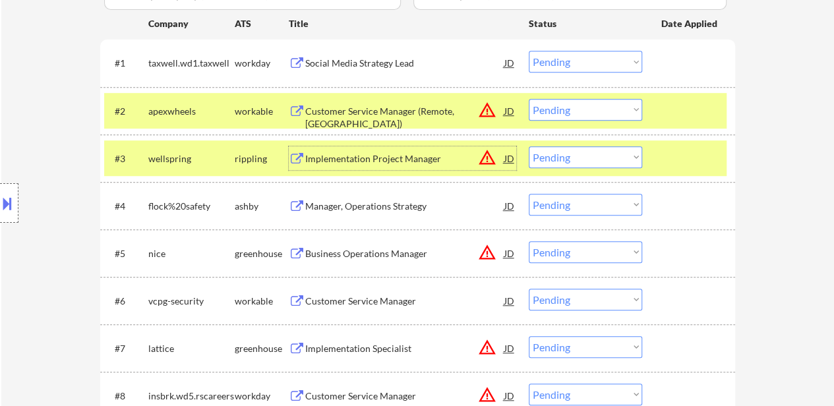
click at [556, 156] on select "Choose an option... Pending Applied Excluded (Questions) Excluded (Expired) Exc…" at bounding box center [585, 157] width 113 height 22
click at [529, 146] on select "Choose an option... Pending Applied Excluded (Questions) Excluded (Expired) Exc…" at bounding box center [585, 157] width 113 height 22
select select ""pending""
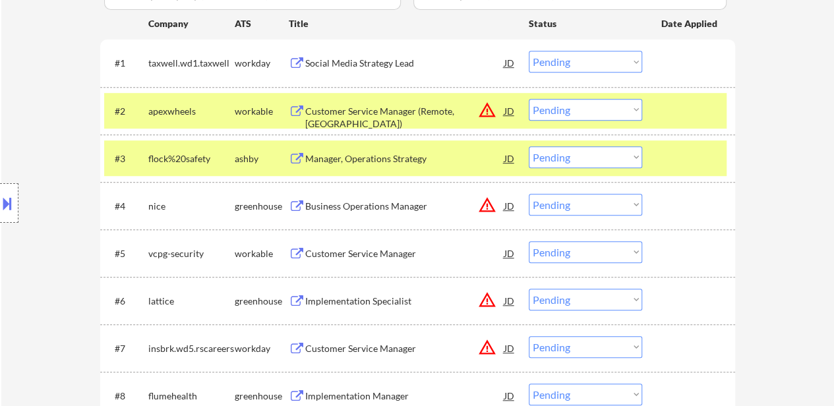
click at [676, 174] on div "#3 flock%20safety [PERSON_NAME] Manager, Operations Strategy JD warning_amber C…" at bounding box center [415, 158] width 622 height 36
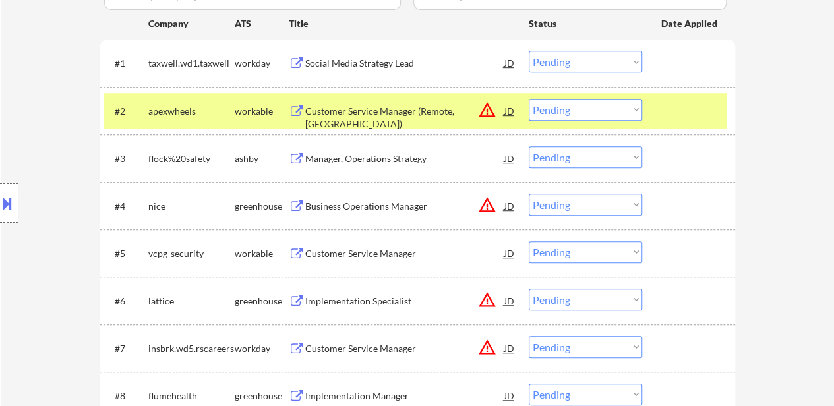
click at [386, 164] on div "Manager, Operations Strategy" at bounding box center [404, 158] width 199 height 13
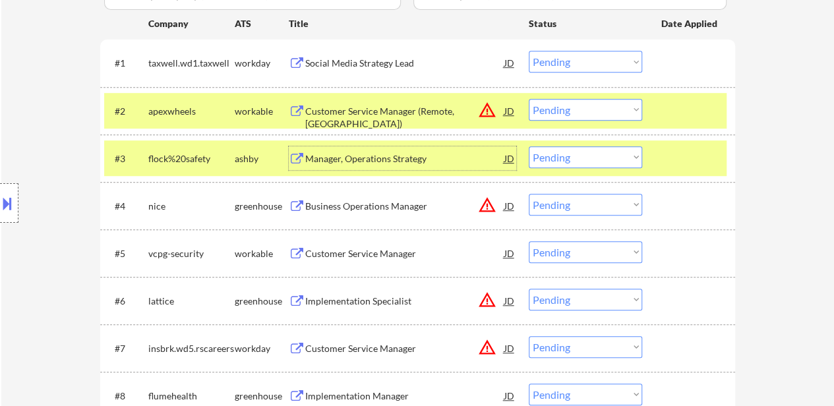
click at [612, 111] on select "Choose an option... Pending Applied Excluded (Questions) Excluded (Expired) Exc…" at bounding box center [585, 110] width 113 height 22
click at [529, 99] on select "Choose an option... Pending Applied Excluded (Questions) Excluded (Expired) Exc…" at bounding box center [585, 110] width 113 height 22
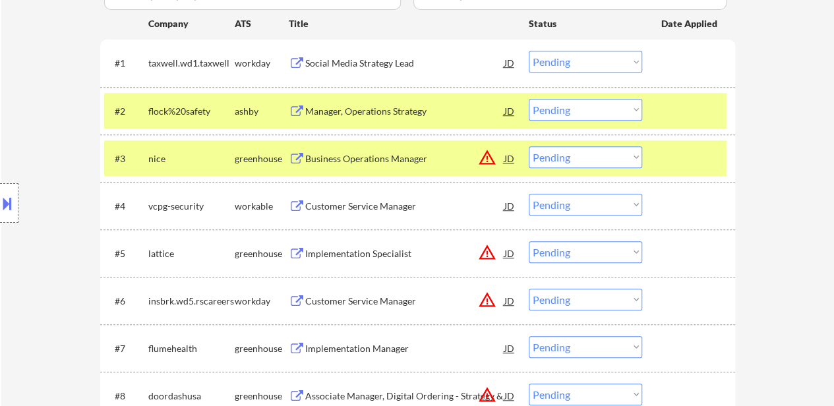
click at [580, 111] on select "Choose an option... Pending Applied Excluded (Questions) Excluded (Expired) Exc…" at bounding box center [585, 110] width 113 height 22
click at [529, 99] on select "Choose an option... Pending Applied Excluded (Questions) Excluded (Expired) Exc…" at bounding box center [585, 110] width 113 height 22
select select ""pending""
click at [386, 159] on div "Business Operations Manager" at bounding box center [404, 158] width 199 height 13
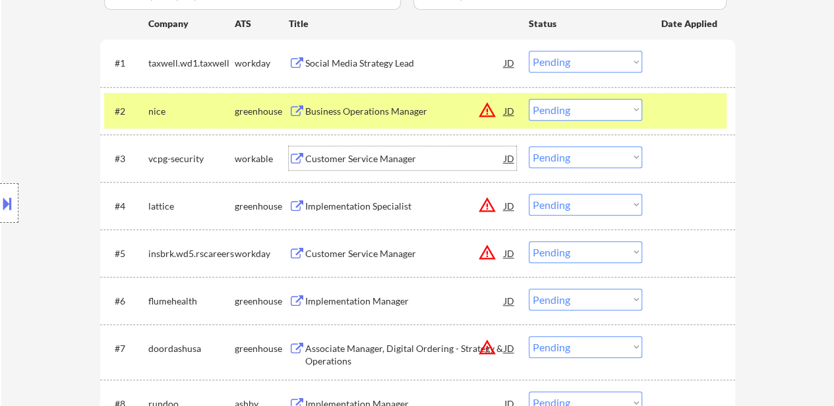
click at [573, 158] on select "Choose an option... Pending Applied Excluded (Questions) Excluded (Expired) Exc…" at bounding box center [585, 157] width 113 height 22
click at [529, 146] on select "Choose an option... Pending Applied Excluded (Questions) Excluded (Expired) Exc…" at bounding box center [585, 157] width 113 height 22
select select ""pending""
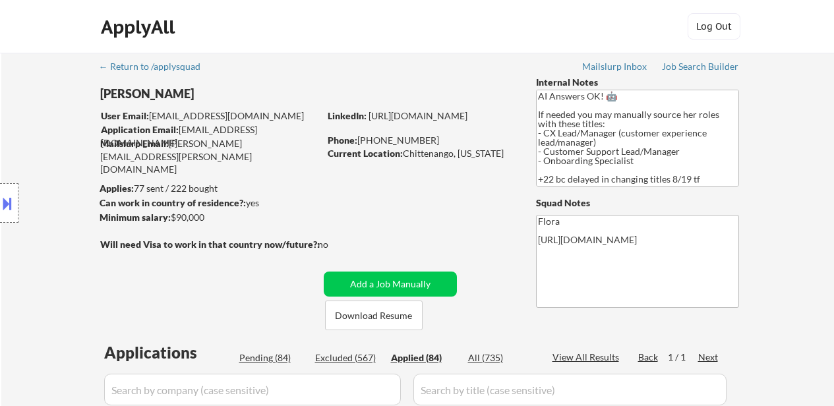
select select ""applied""
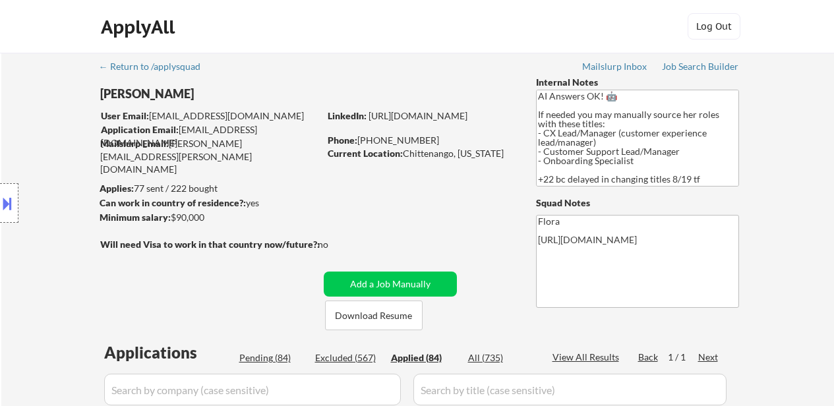
select select ""applied""
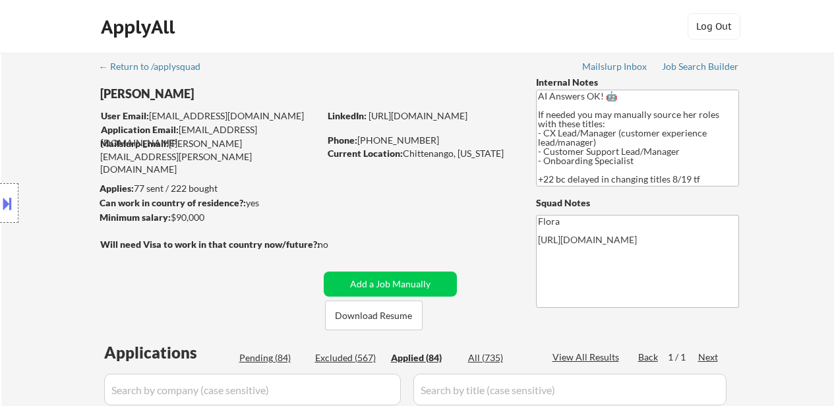
select select ""applied""
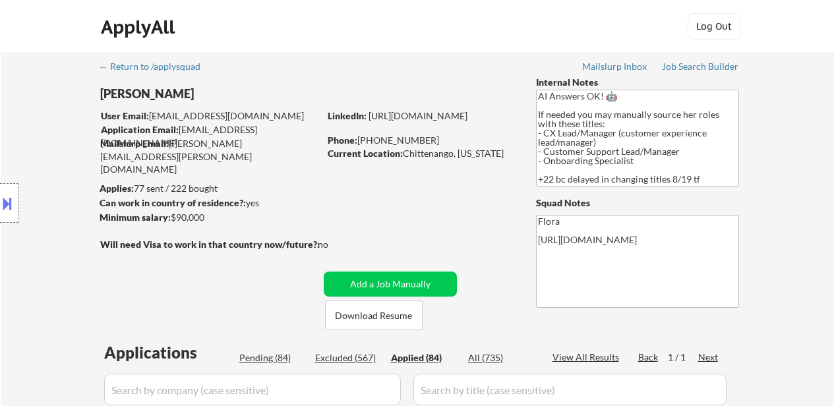
select select ""applied""
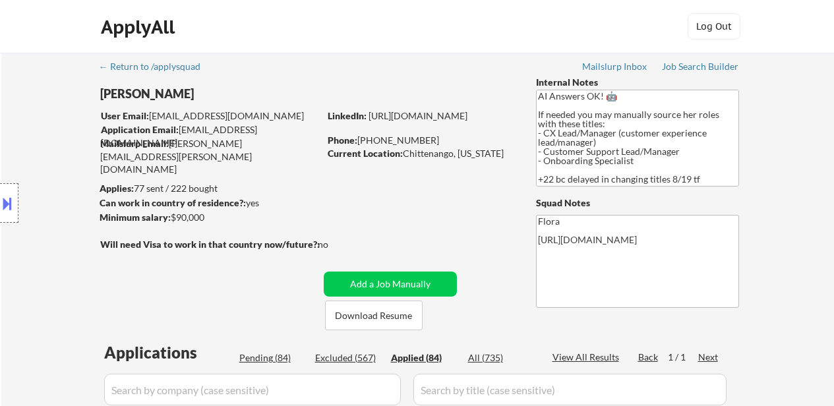
select select ""applied""
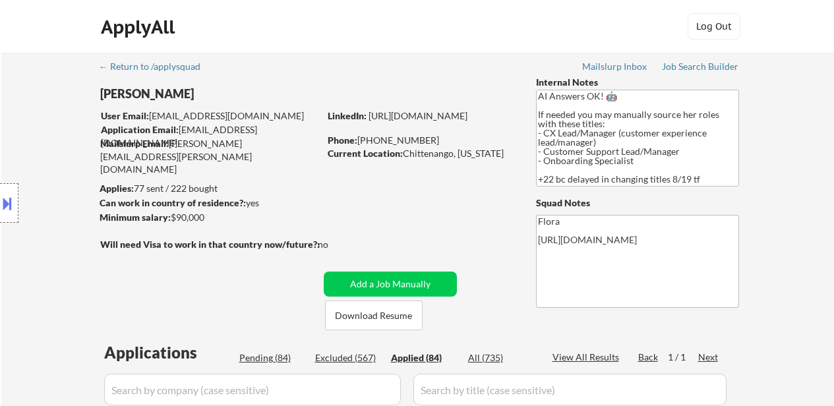
select select ""applied""
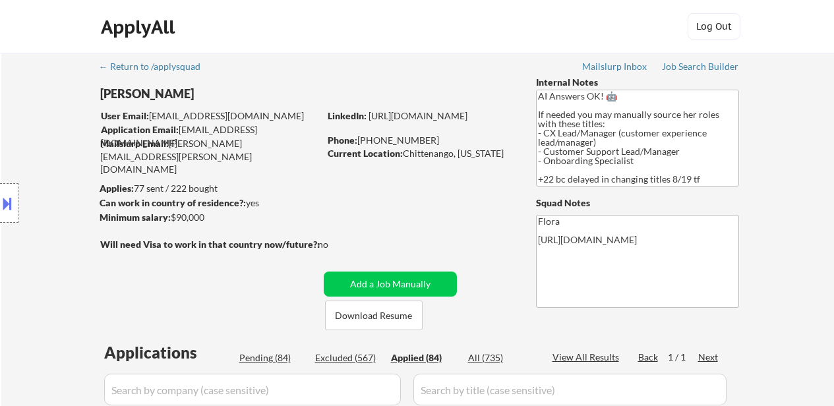
select select ""applied""
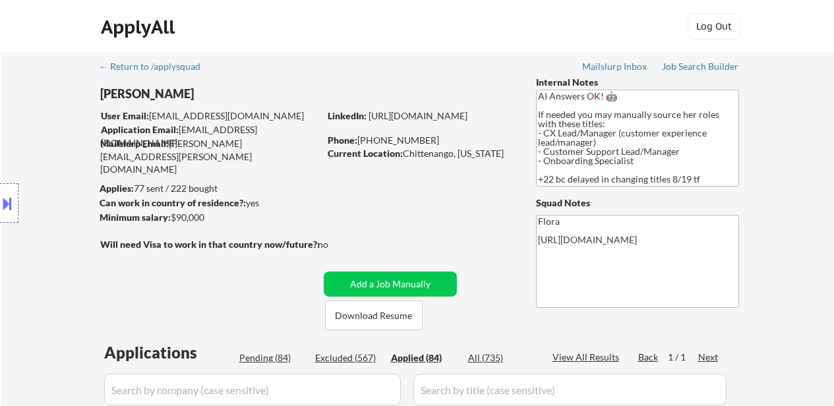
select select ""applied""
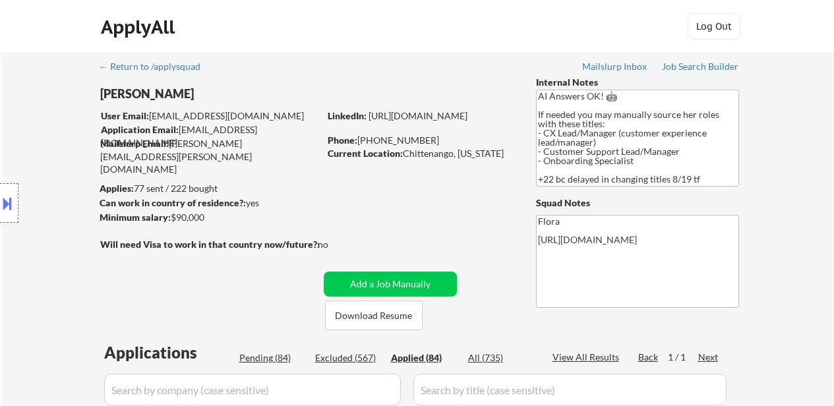
select select ""applied""
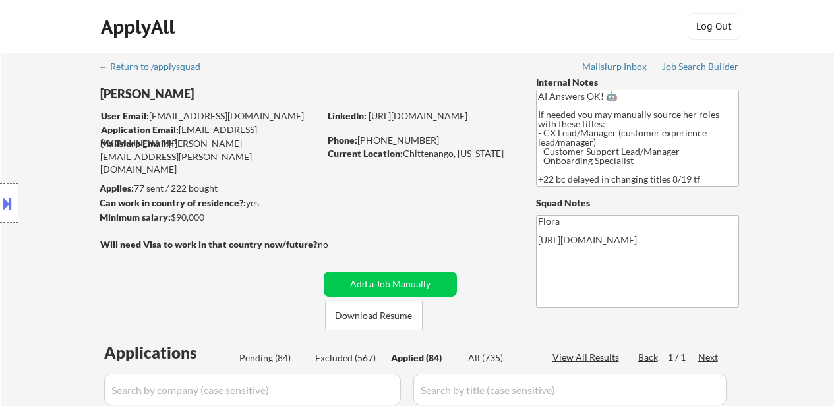
select select ""applied""
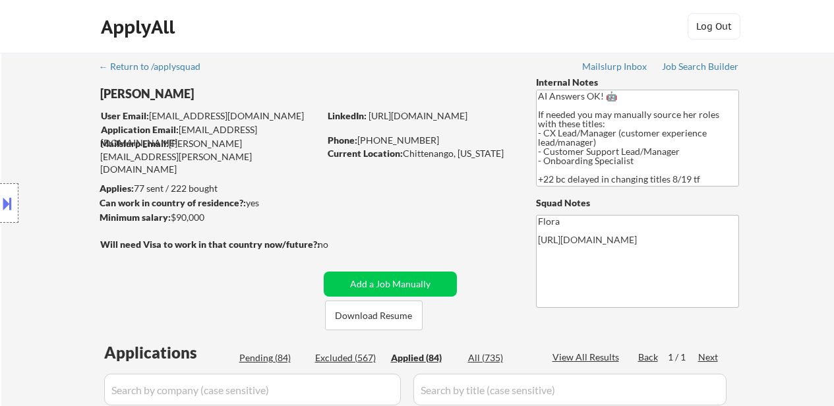
select select ""applied""
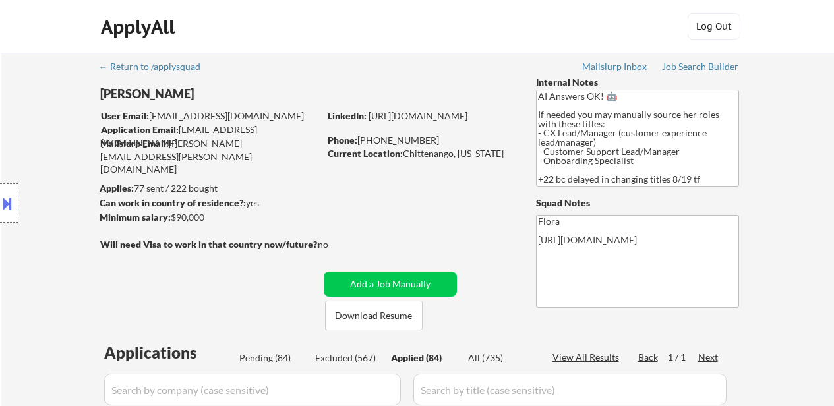
select select ""applied""
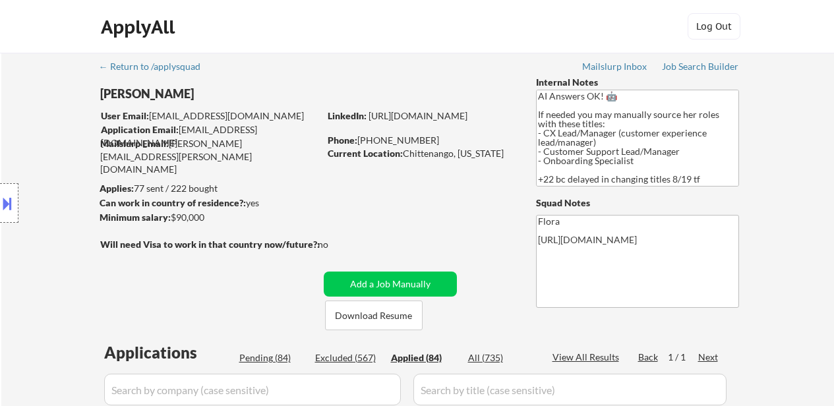
select select ""applied""
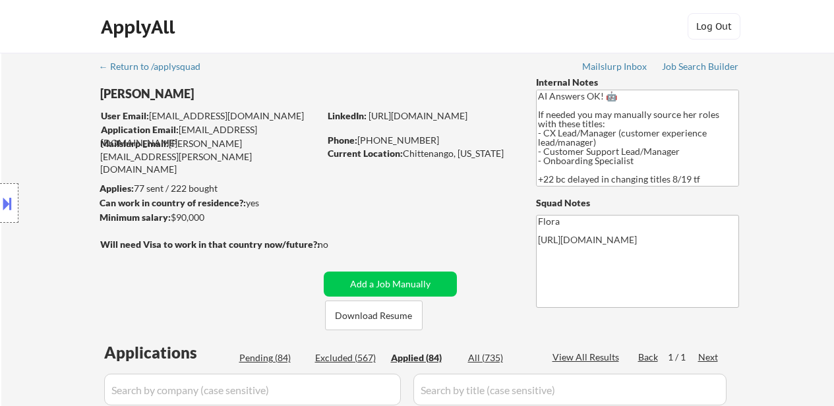
select select ""applied""
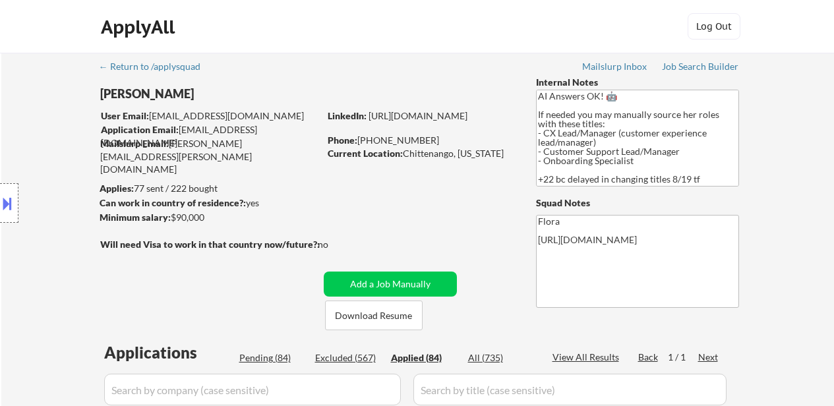
select select ""applied""
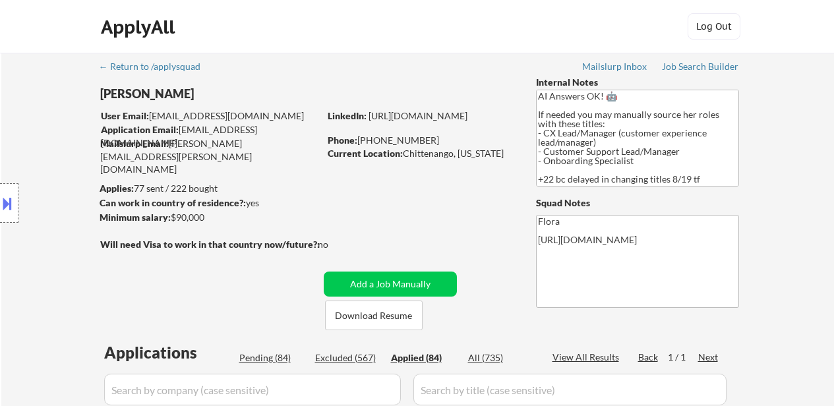
select select ""applied""
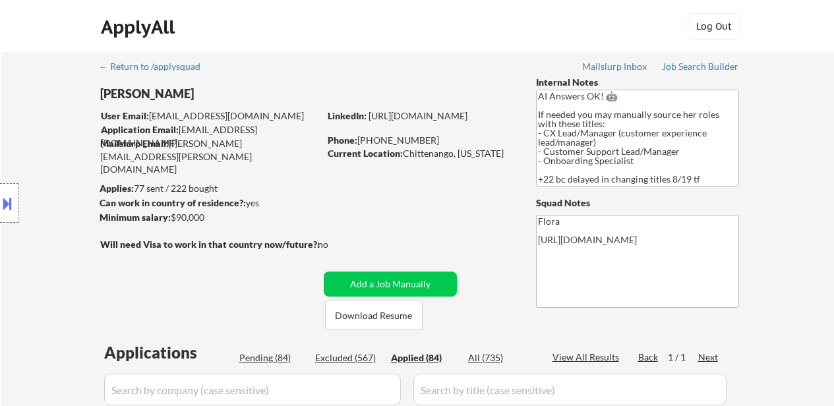
select select ""applied""
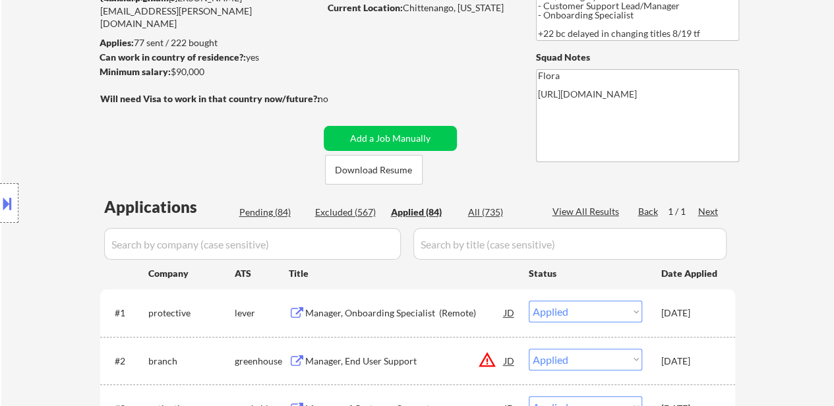
scroll to position [198, 0]
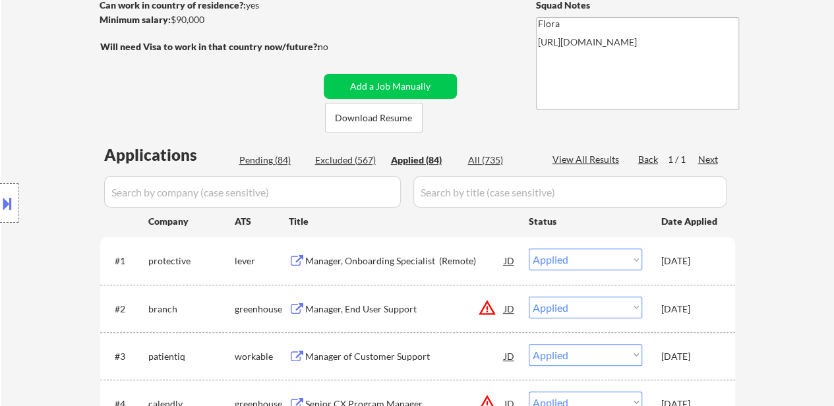
select select ""applied""
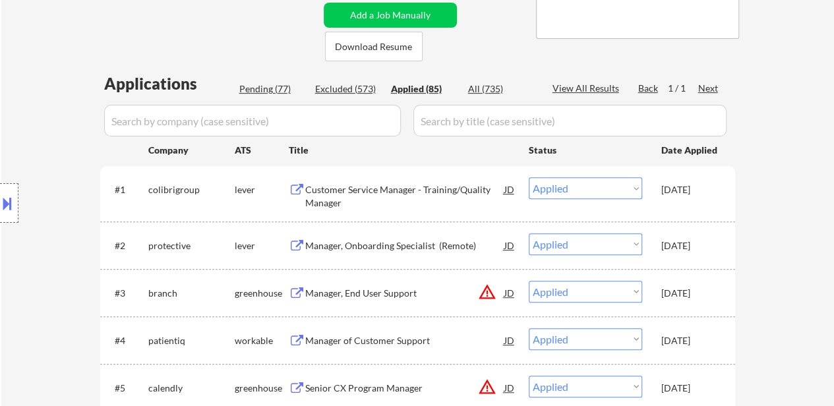
scroll to position [132, 0]
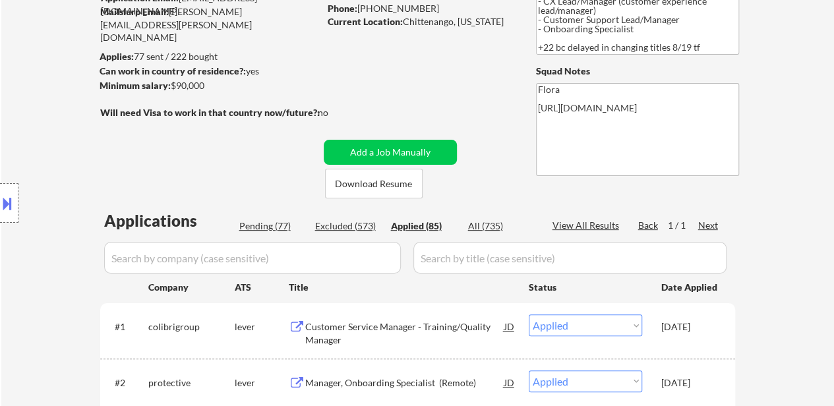
select select ""applied""
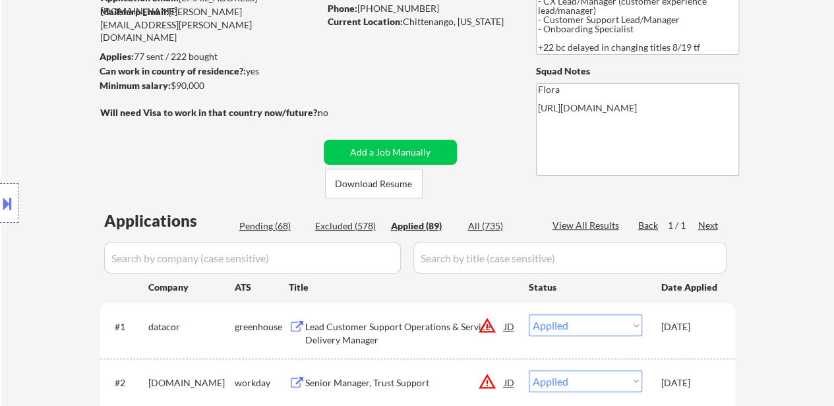
select select ""applied""
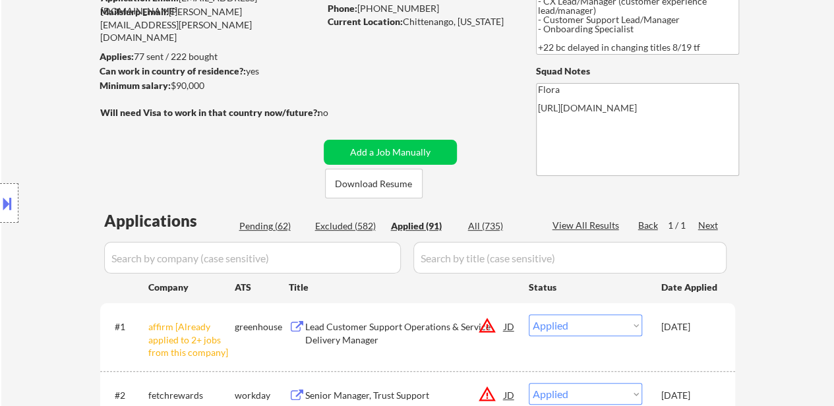
select select ""applied""
